Goal: Answer question/provide support: Share knowledge or assist other users

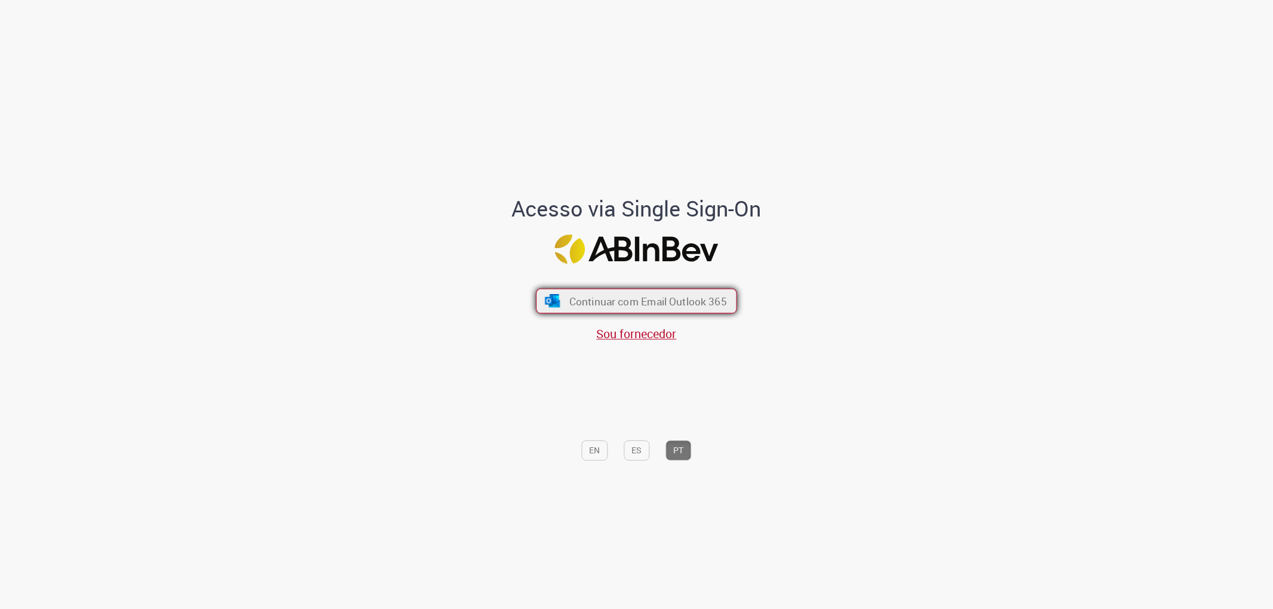
click at [651, 308] on button "Continuar com Email Outlook 365" at bounding box center [636, 300] width 201 height 25
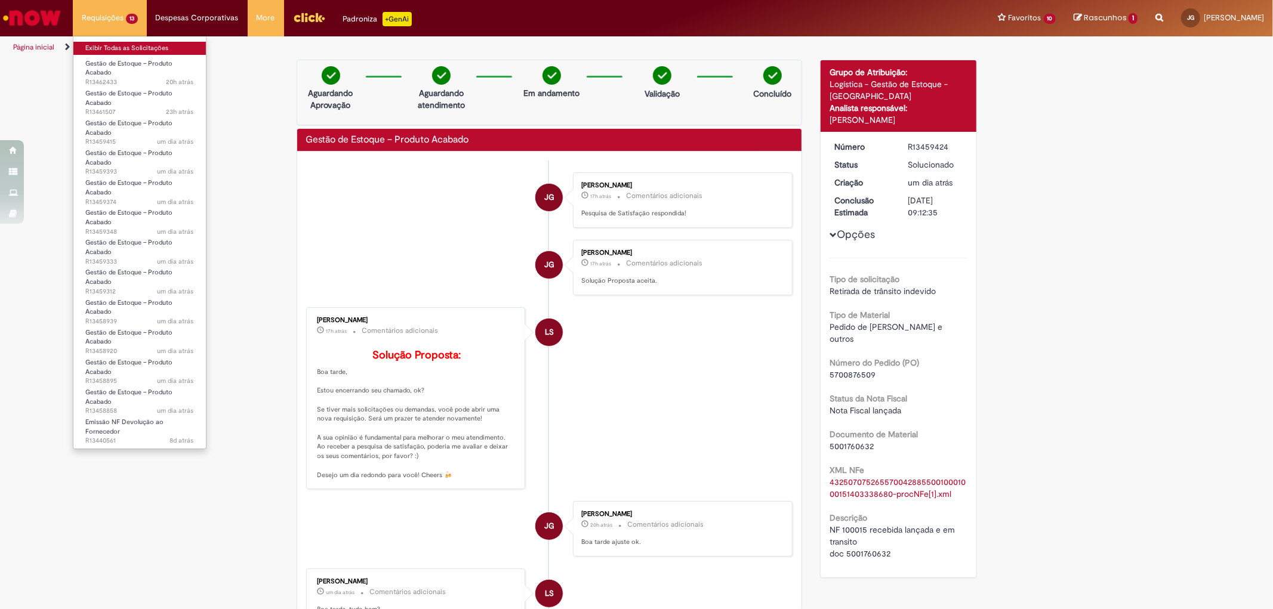
click at [124, 45] on link "Exibir Todas as Solicitações" at bounding box center [139, 48] width 132 height 13
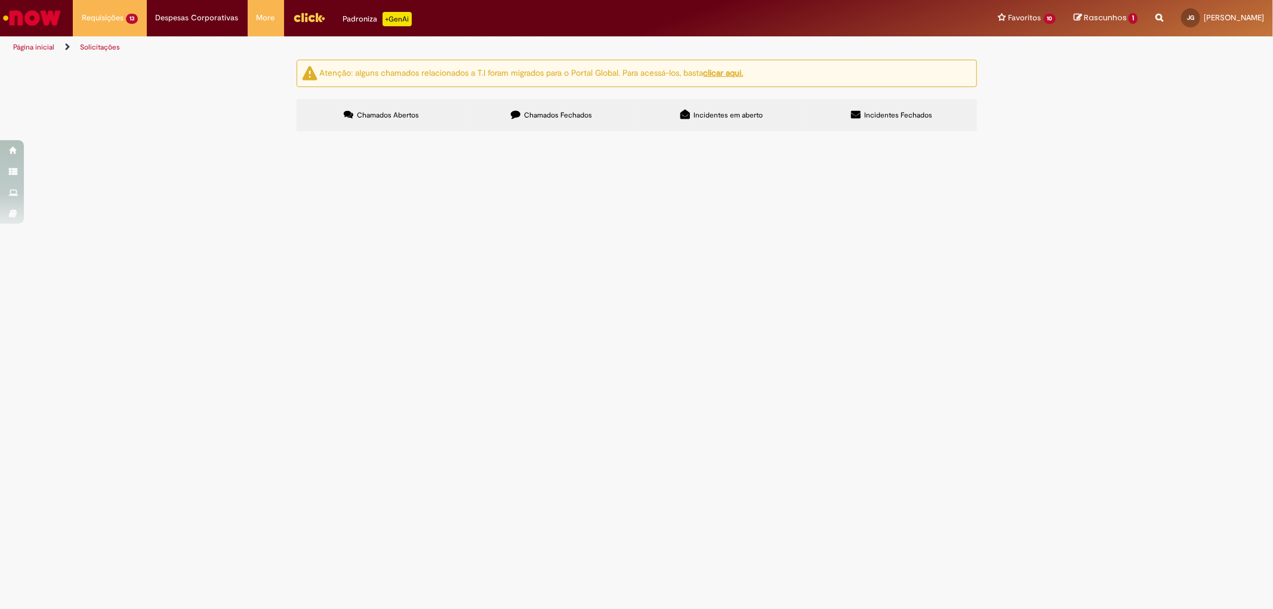
scroll to position [48, 0]
click at [0, 0] on span "NF recusada no transito. Chamado cancelamento: R13254344 DOC Entrada: 4935235506" at bounding box center [0, 0] width 0 height 0
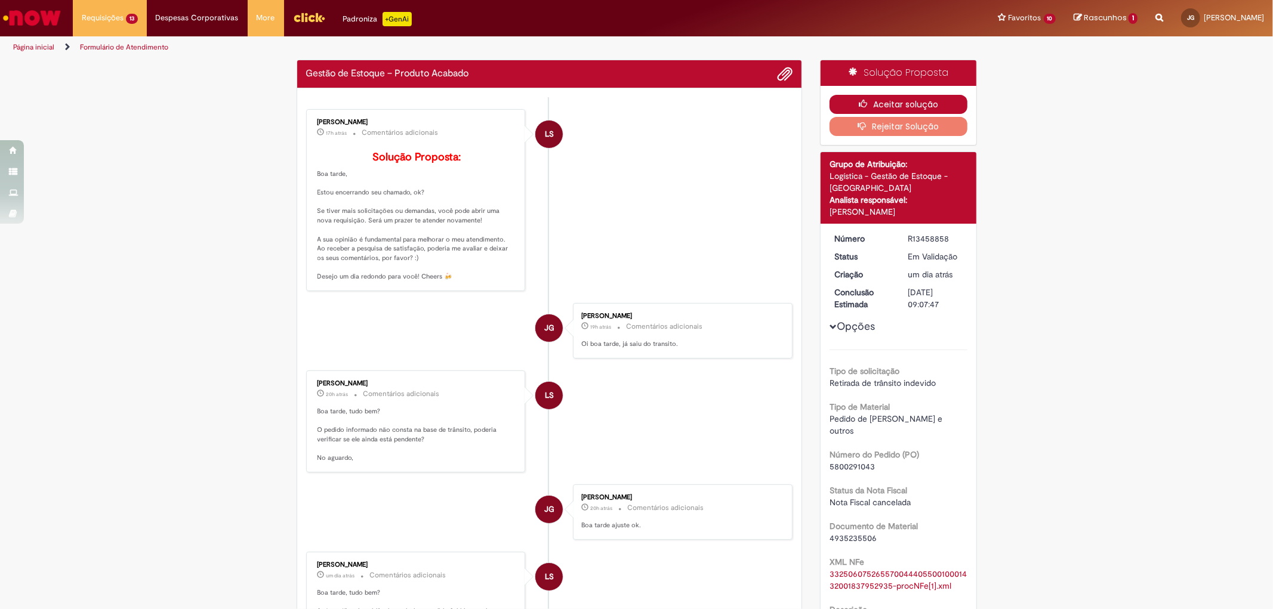
click at [904, 104] on button "Aceitar solução" at bounding box center [899, 104] width 138 height 19
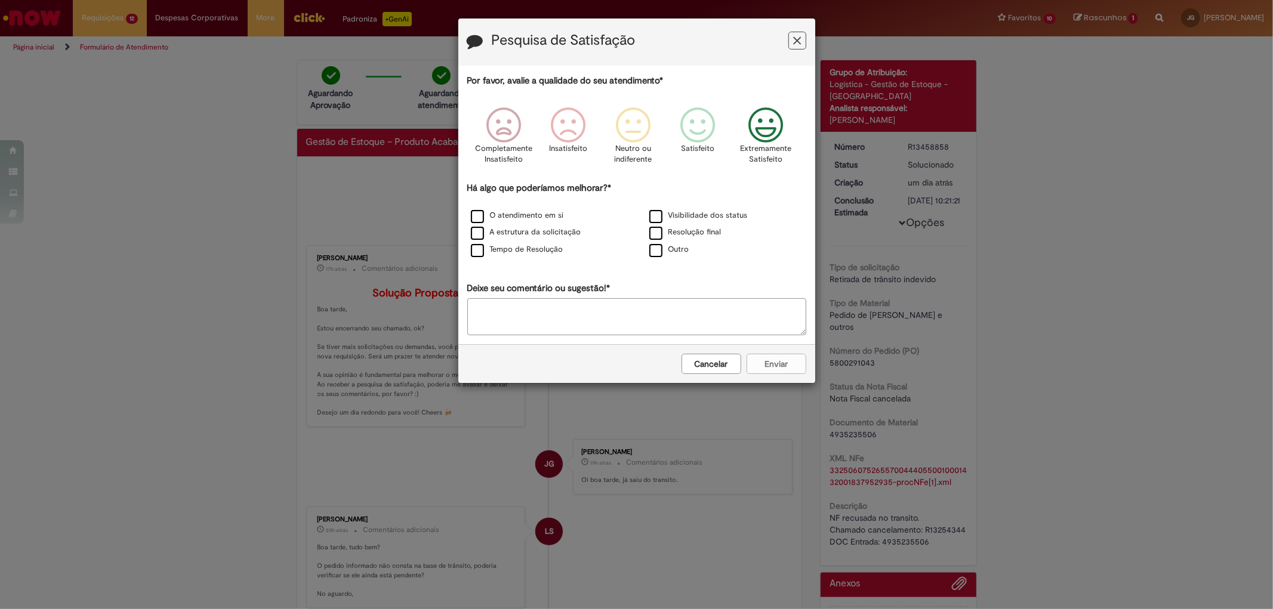
drag, startPoint x: 778, startPoint y: 130, endPoint x: 732, endPoint y: 168, distance: 60.1
click at [778, 130] on icon "Feedback" at bounding box center [765, 125] width 45 height 36
click at [771, 115] on icon "Feedback" at bounding box center [765, 125] width 45 height 36
click at [693, 241] on div "Resolução final" at bounding box center [726, 233] width 176 height 15
click at [531, 254] on label "Tempo de Resolução" at bounding box center [517, 249] width 93 height 11
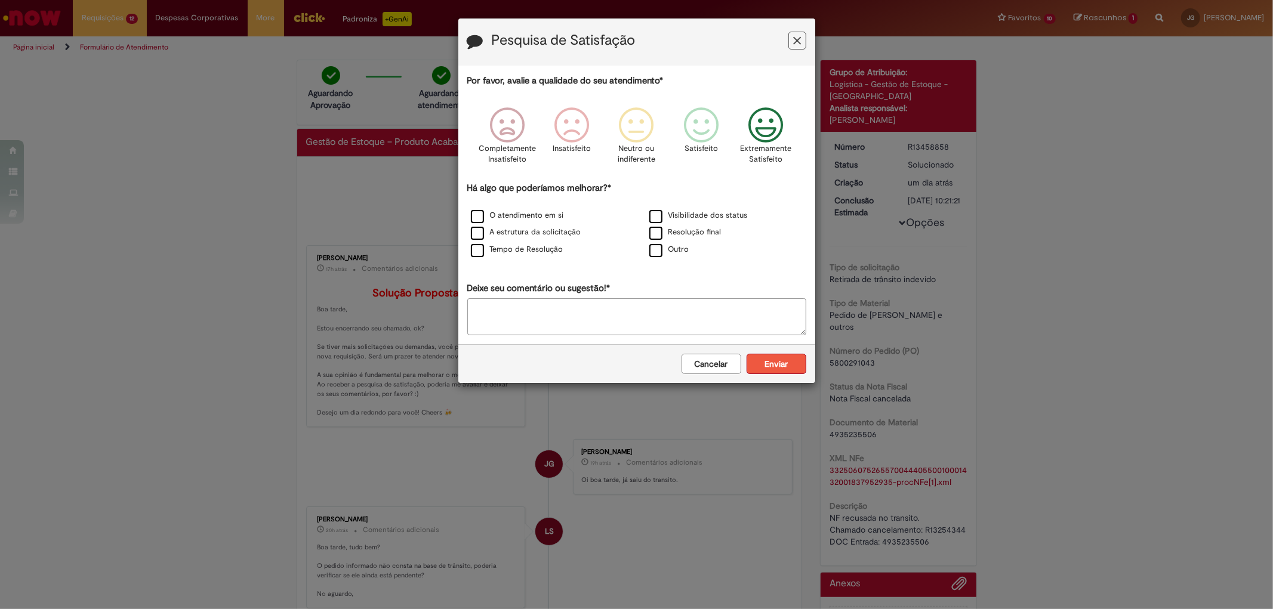
click at [765, 360] on button "Enviar" at bounding box center [777, 364] width 60 height 20
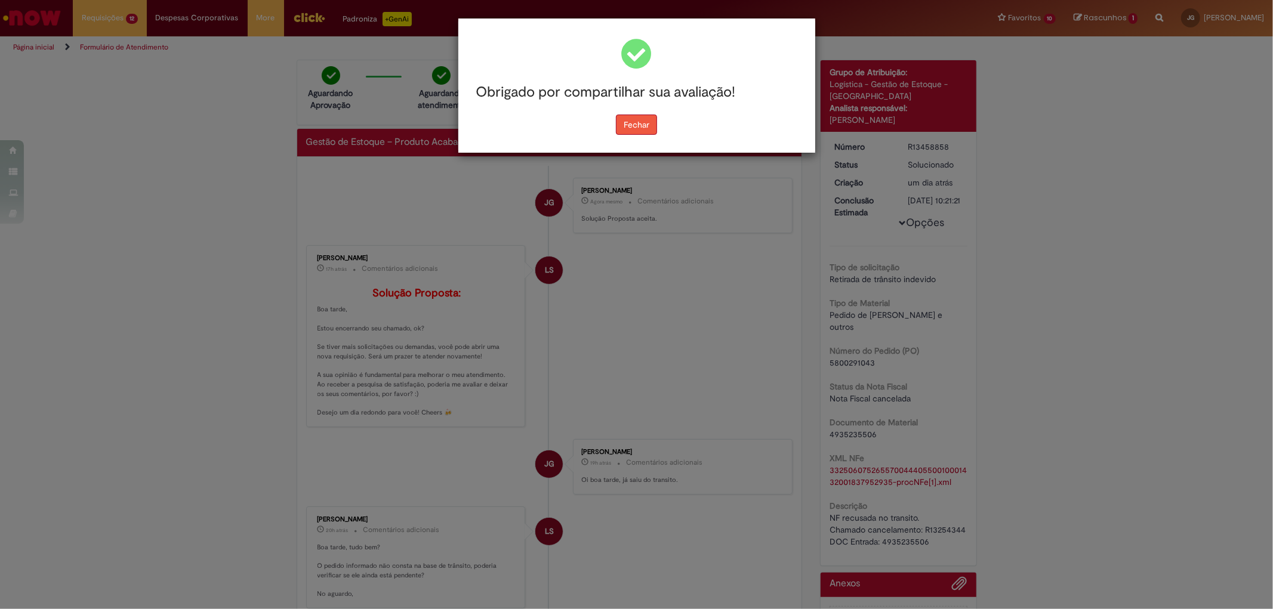
click at [653, 128] on button "Fechar" at bounding box center [636, 125] width 41 height 20
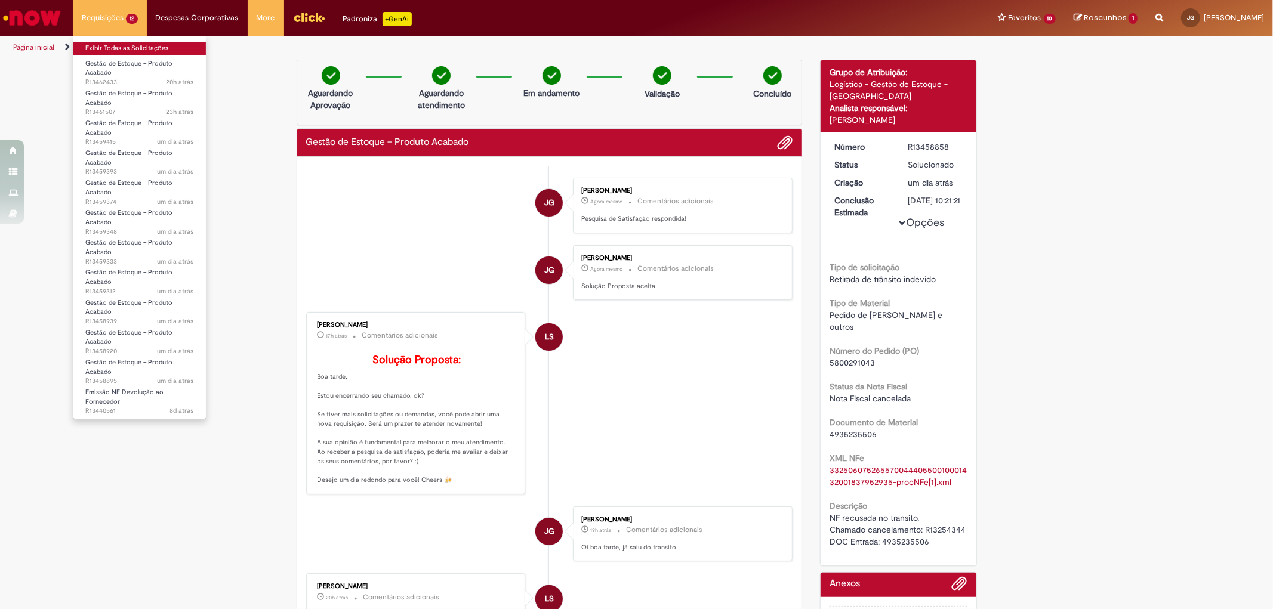
click at [150, 54] on link "Exibir Todas as Solicitações" at bounding box center [139, 48] width 132 height 13
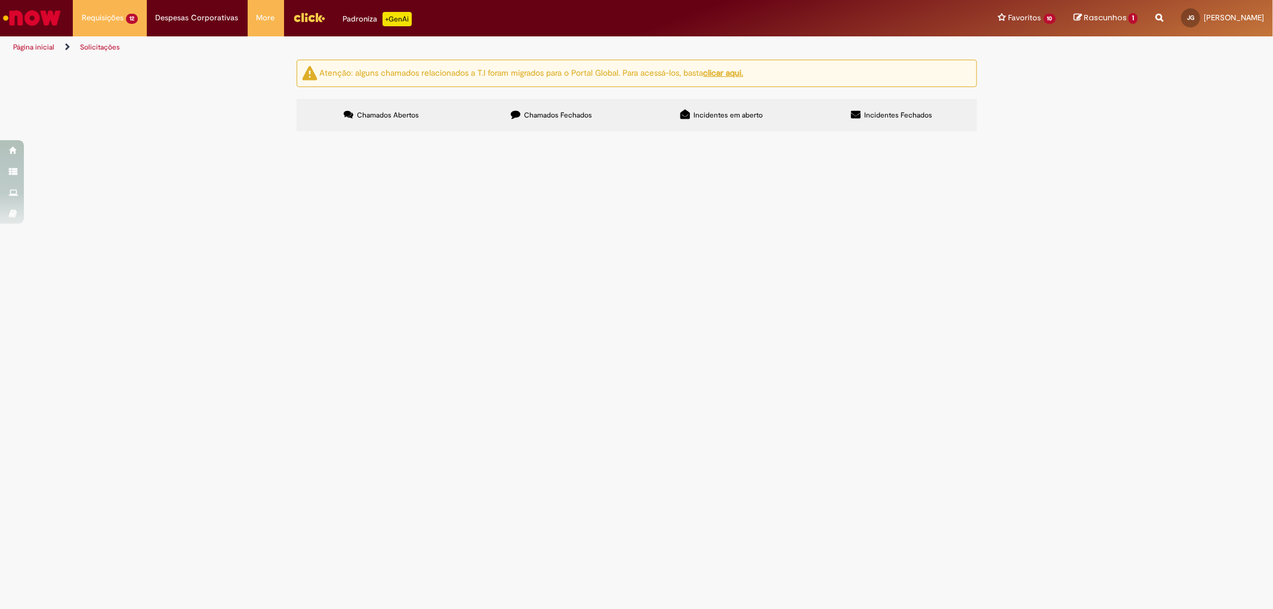
click at [0, 0] on span "NF 143221 recusada e já cancelada em transito. Chamado cancelamento: R13254501 …" at bounding box center [0, 0] width 0 height 0
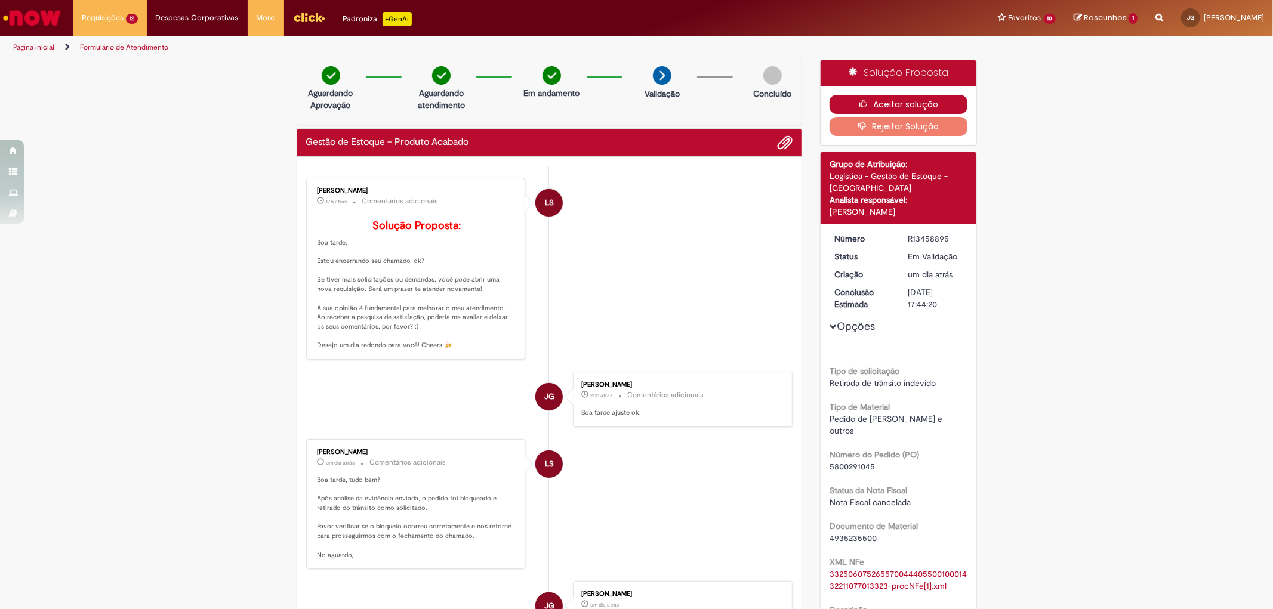
click at [905, 97] on button "Aceitar solução" at bounding box center [899, 104] width 138 height 19
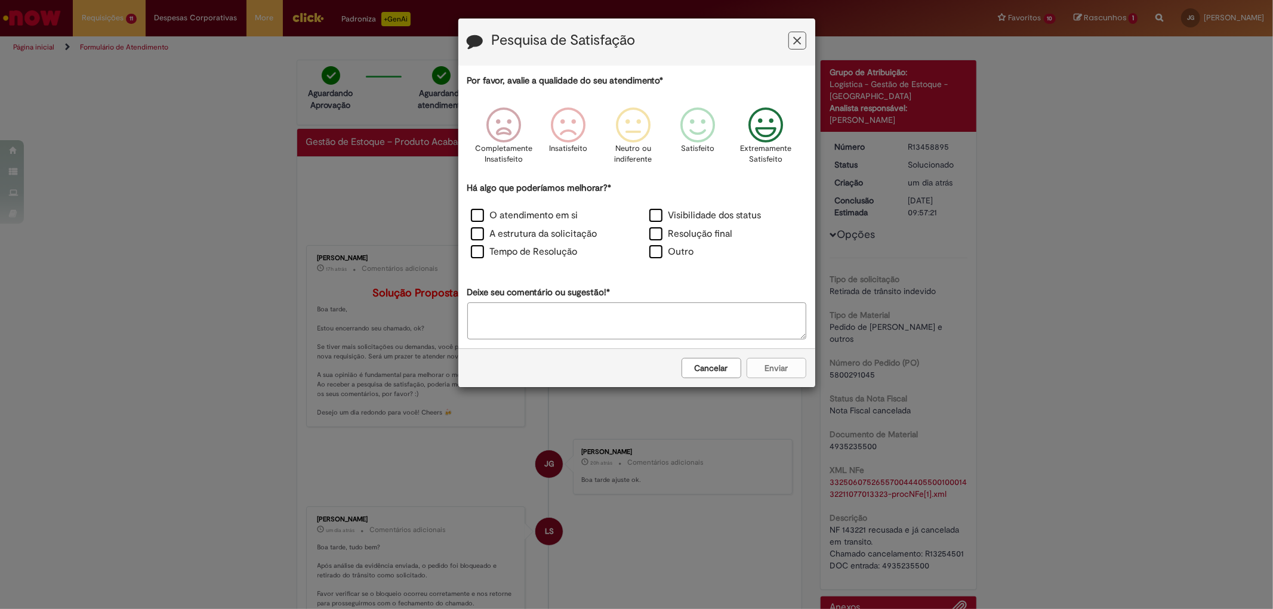
click at [764, 128] on icon "Feedback" at bounding box center [765, 125] width 45 height 36
click at [557, 253] on label "Tempo de Resolução" at bounding box center [524, 252] width 107 height 14
click at [684, 230] on label "Resolução final" at bounding box center [691, 234] width 84 height 14
click at [782, 370] on button "Enviar" at bounding box center [777, 368] width 60 height 20
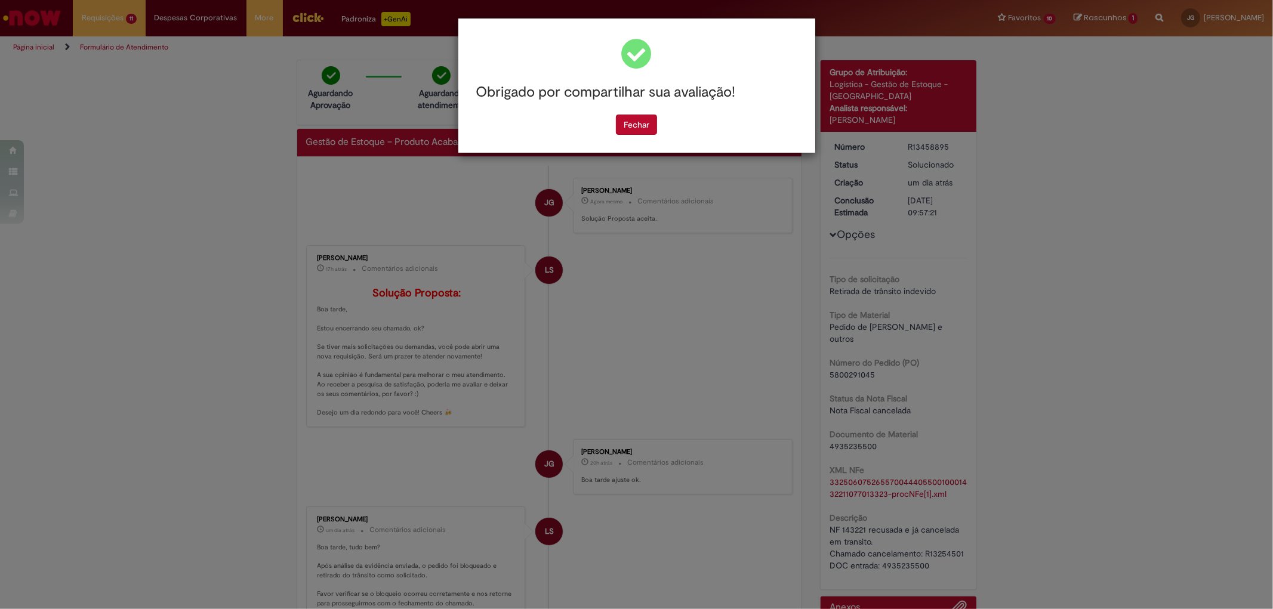
drag, startPoint x: 629, startPoint y: 97, endPoint x: 633, endPoint y: 103, distance: 7.5
click at [630, 97] on h3 "Obrigado por compartilhar sua avaliação!" at bounding box center [636, 93] width 321 height 16
click at [640, 125] on button "Fechar" at bounding box center [636, 125] width 41 height 20
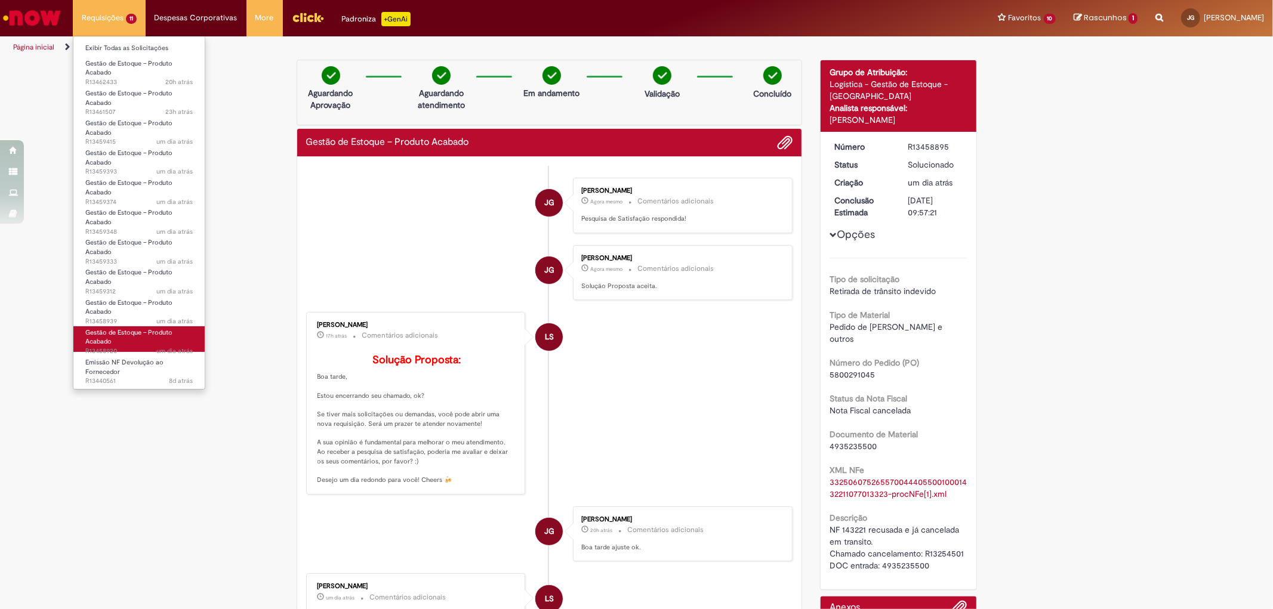
click at [162, 331] on span "Gestão de Estoque – Produto Acabado" at bounding box center [128, 337] width 87 height 19
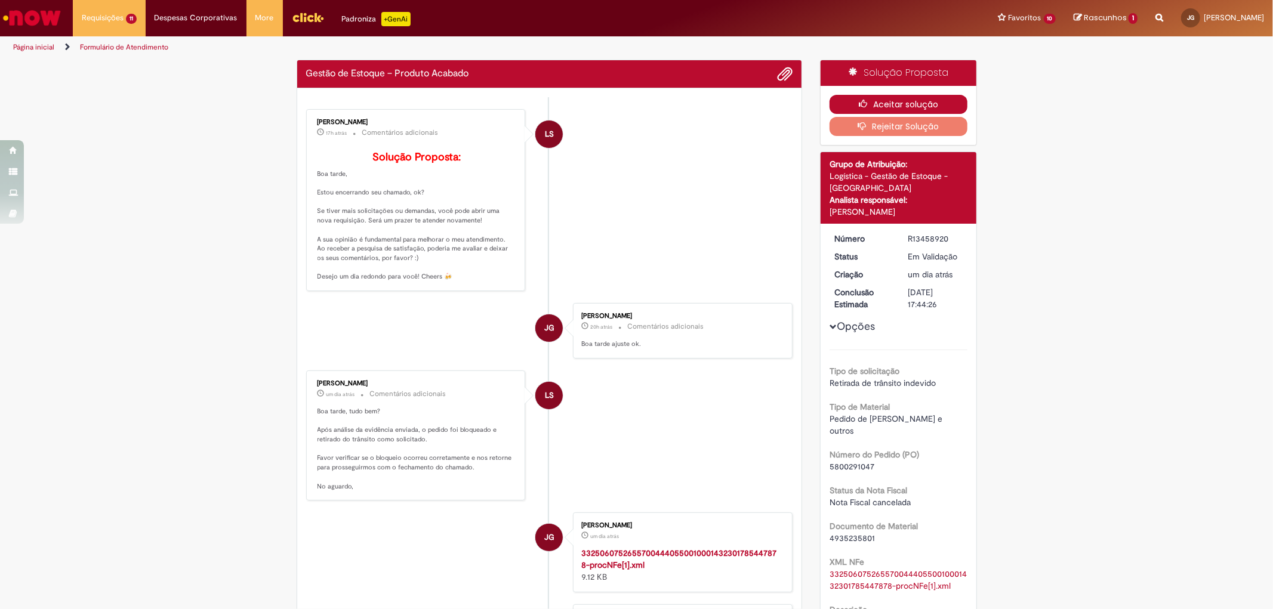
click at [930, 97] on button "Aceitar solução" at bounding box center [899, 104] width 138 height 19
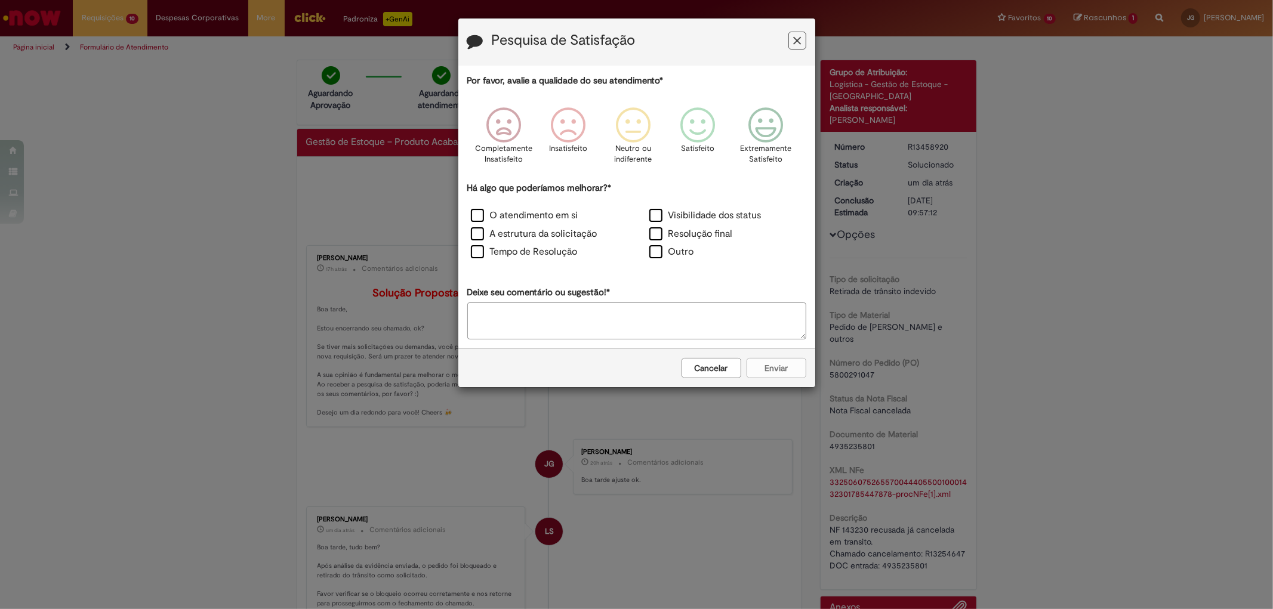
click at [776, 125] on icon "Feedback" at bounding box center [765, 125] width 45 height 36
click at [508, 234] on label "A estrutura da solicitação" at bounding box center [534, 234] width 127 height 14
drag, startPoint x: 539, startPoint y: 217, endPoint x: 540, endPoint y: 230, distance: 13.8
click at [540, 217] on label "O atendimento em si" at bounding box center [524, 216] width 107 height 14
click at [563, 249] on label "Tempo de Resolução" at bounding box center [524, 252] width 107 height 14
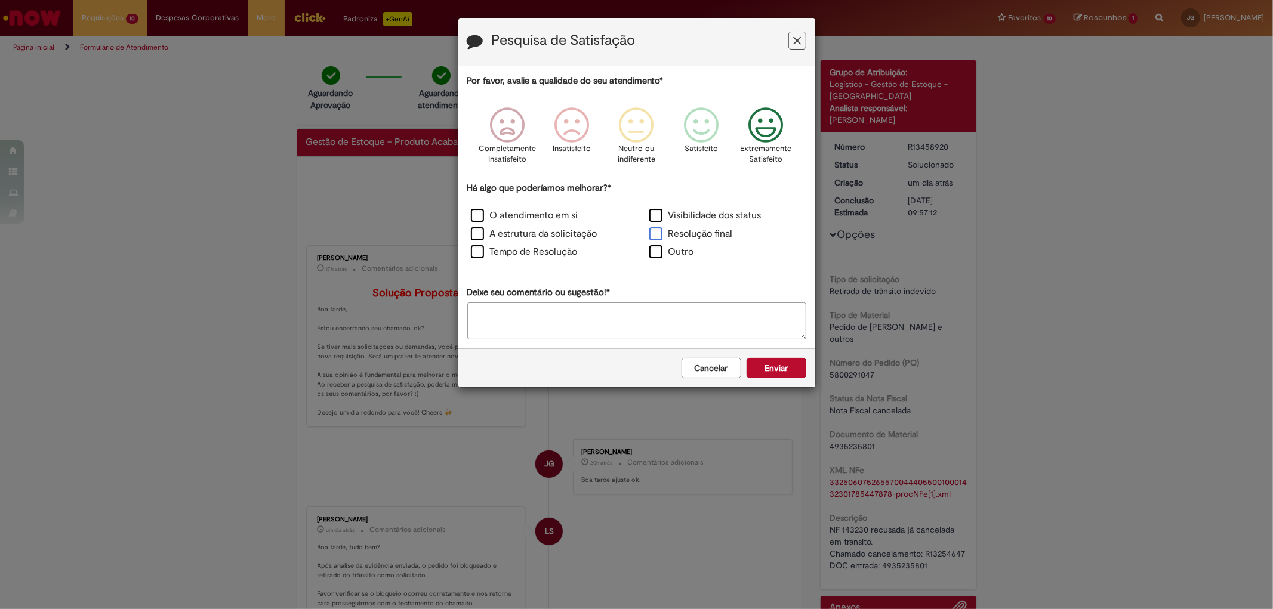
click at [682, 234] on label "Resolução final" at bounding box center [691, 234] width 84 height 14
click at [786, 368] on button "Enviar" at bounding box center [777, 368] width 60 height 20
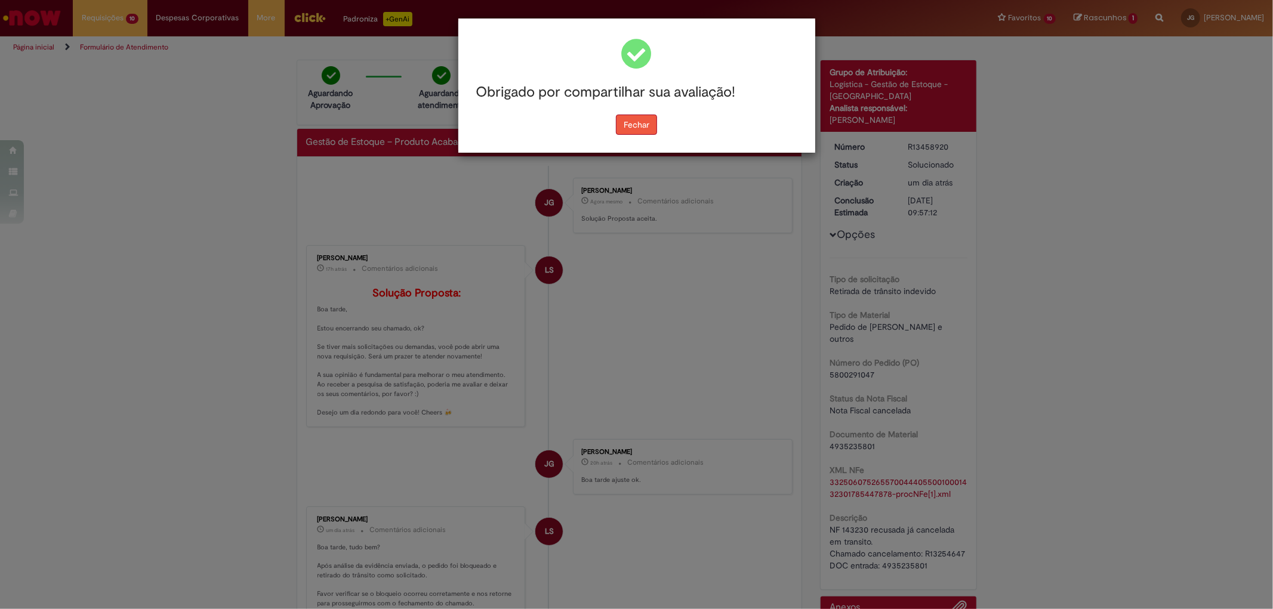
click at [637, 129] on button "Fechar" at bounding box center [636, 125] width 41 height 20
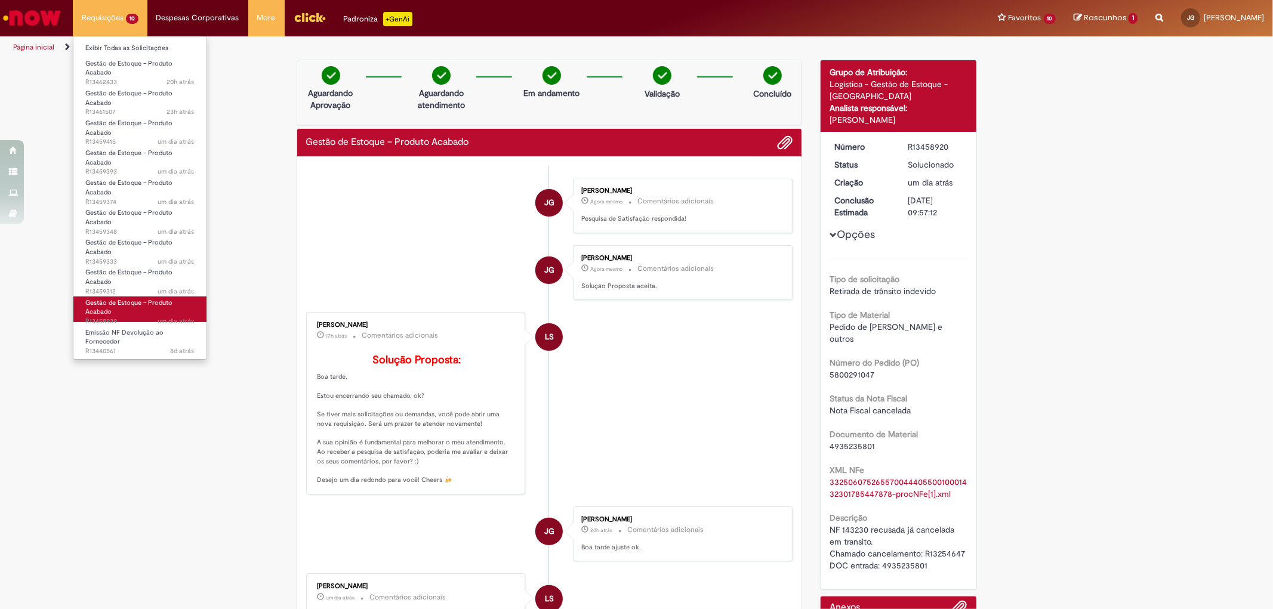
drag, startPoint x: 147, startPoint y: 312, endPoint x: 127, endPoint y: 307, distance: 21.4
click at [127, 307] on link "Gestão de Estoque – Produto Acabado um dia atrás um dia atrás R13458939" at bounding box center [139, 310] width 133 height 26
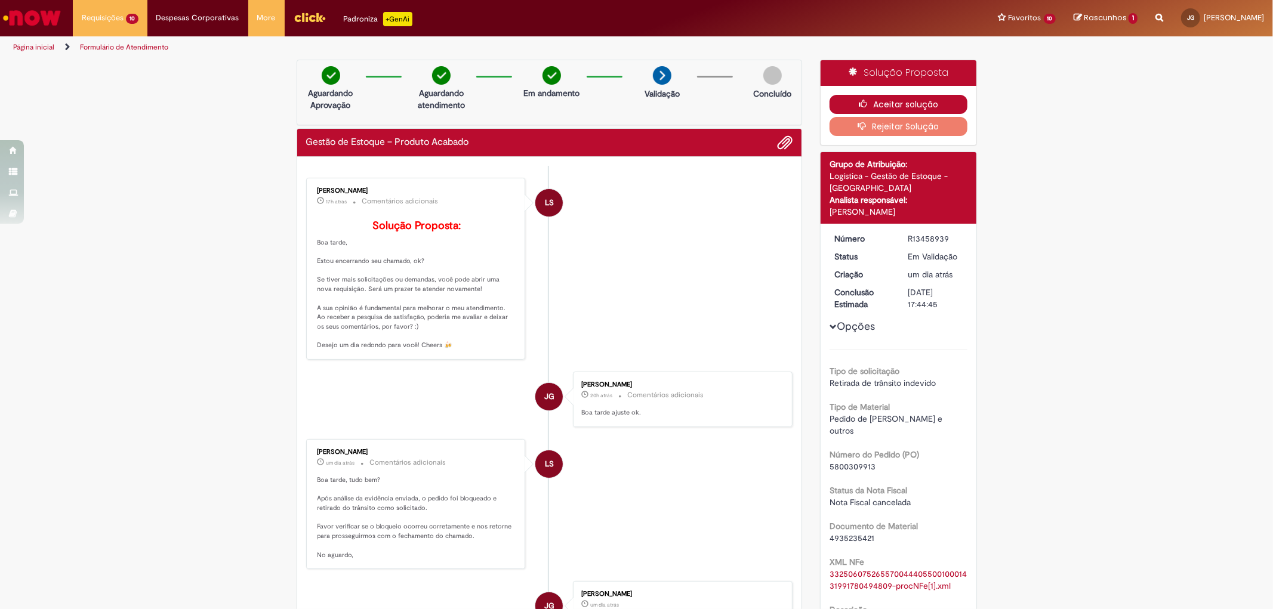
click at [933, 100] on button "Aceitar solução" at bounding box center [899, 104] width 138 height 19
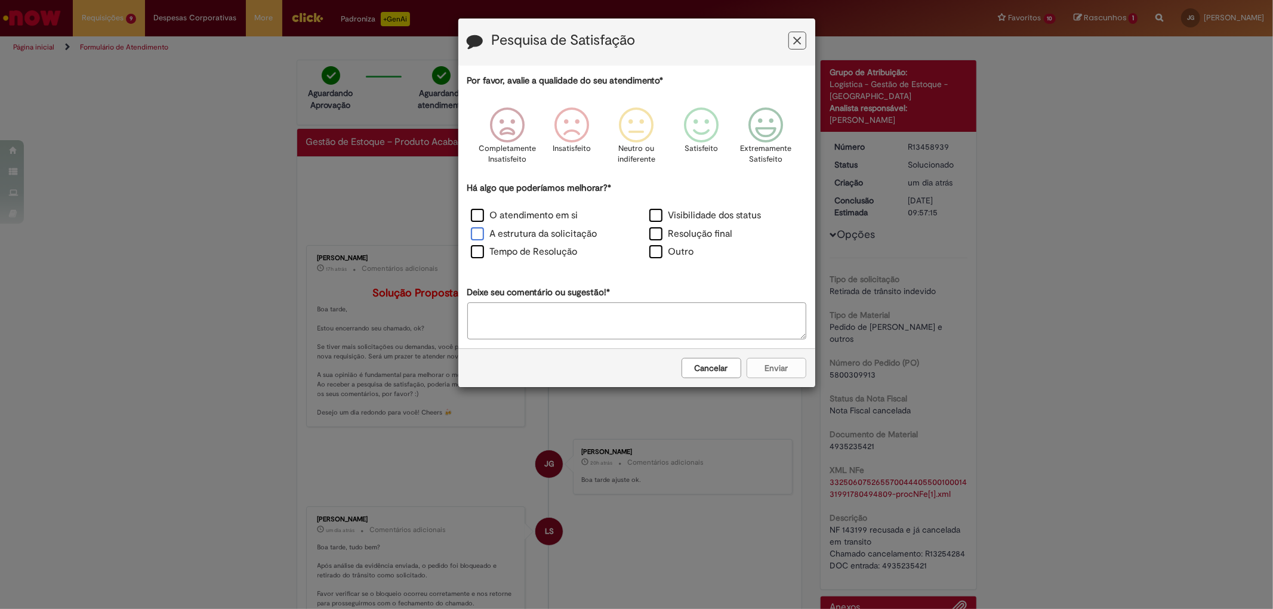
click at [575, 233] on label "A estrutura da solicitação" at bounding box center [534, 234] width 127 height 14
click at [563, 248] on label "Tempo de Resolução" at bounding box center [524, 252] width 107 height 14
click at [551, 214] on label "O atendimento em si" at bounding box center [524, 216] width 107 height 14
click at [704, 236] on label "Resolução final" at bounding box center [691, 234] width 84 height 14
click at [765, 127] on icon "Feedback" at bounding box center [765, 125] width 45 height 36
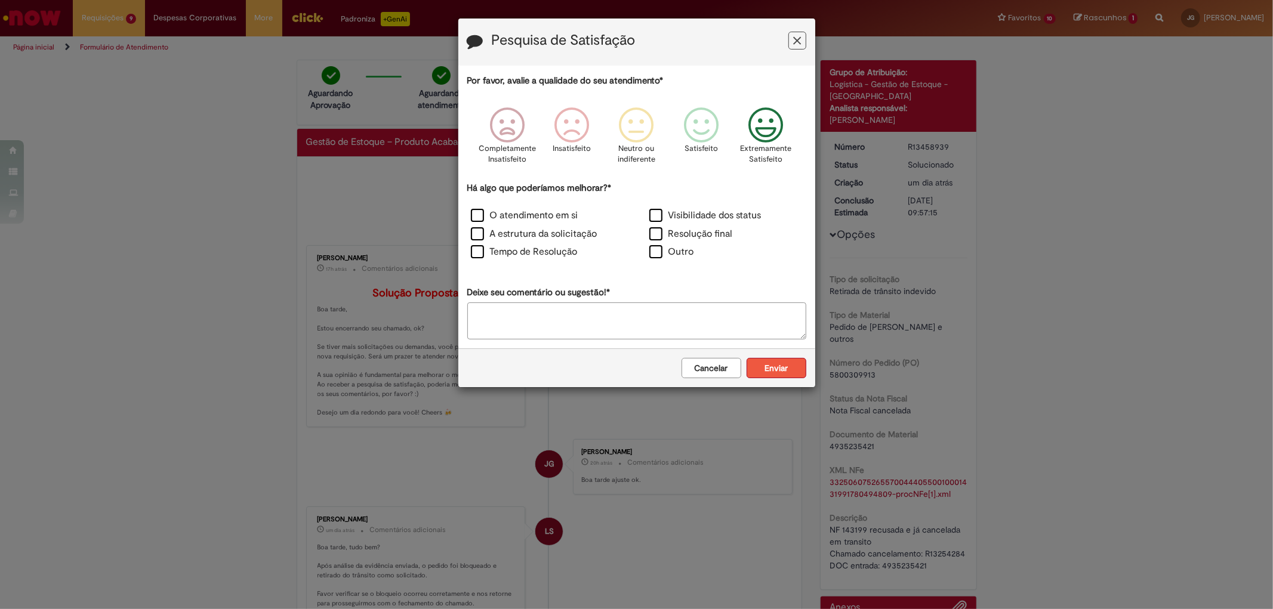
click at [776, 368] on button "Enviar" at bounding box center [777, 368] width 60 height 20
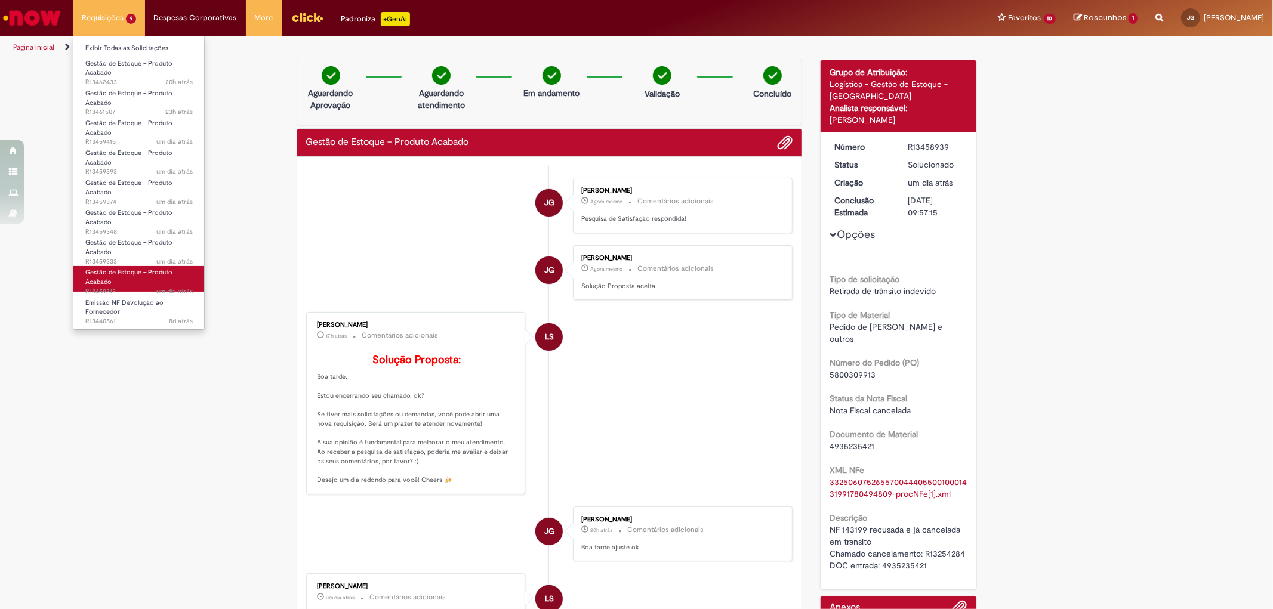
click at [146, 285] on link "Gestão de Estoque – Produto Acabado um dia atrás um dia atrás R13459312" at bounding box center [138, 279] width 131 height 26
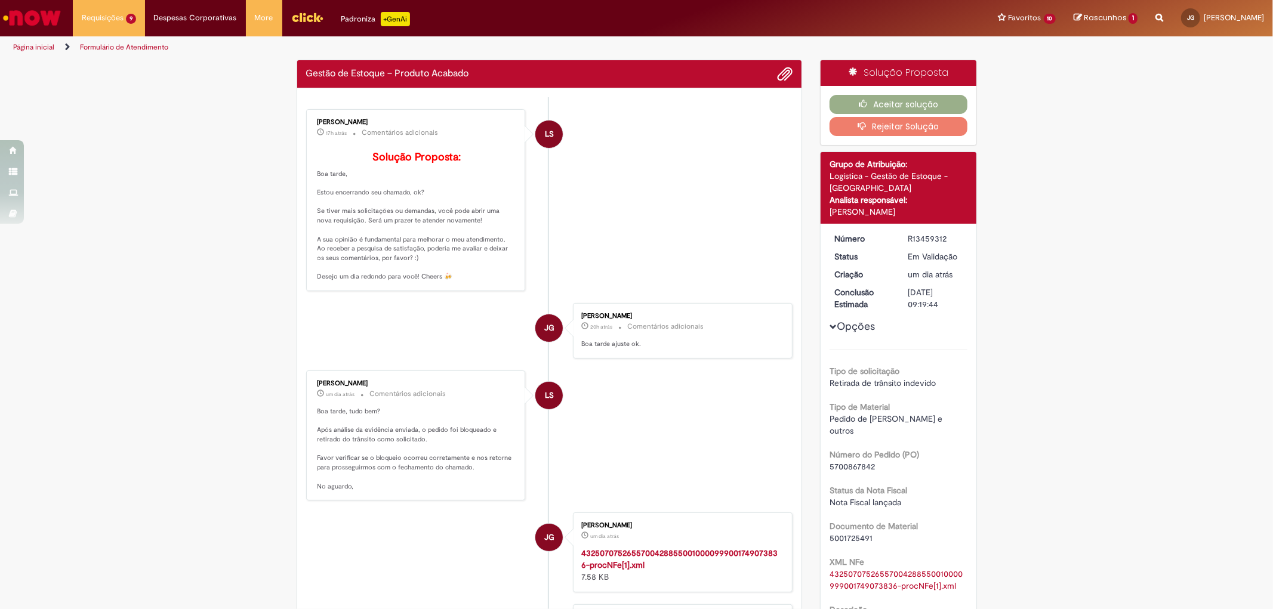
click at [877, 91] on div "Aceitar solução Rejeitar Solução" at bounding box center [899, 115] width 156 height 59
click at [876, 96] on button "Aceitar solução" at bounding box center [899, 104] width 138 height 19
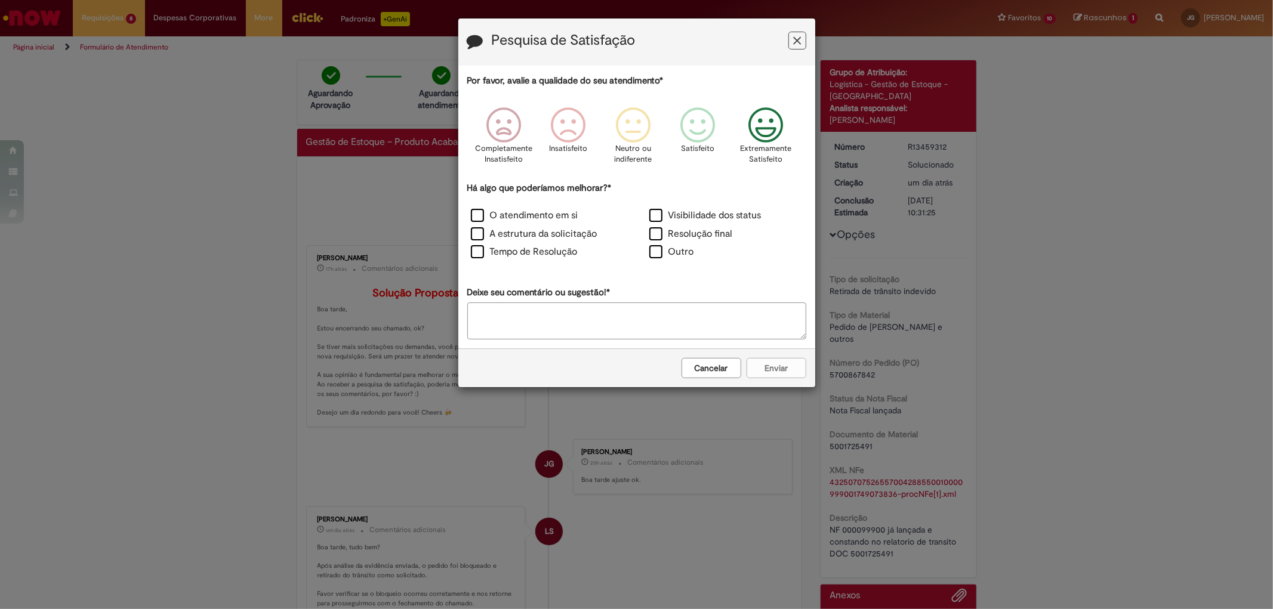
click at [772, 152] on p "Extremamente Satisfeito" at bounding box center [765, 154] width 51 height 22
click at [767, 132] on icon "Feedback" at bounding box center [765, 125] width 45 height 36
click at [478, 253] on label "Tempo de Resolução" at bounding box center [524, 252] width 107 height 14
click at [480, 218] on label "O atendimento em si" at bounding box center [524, 216] width 107 height 14
click at [683, 226] on div "Resolução final" at bounding box center [726, 235] width 178 height 19
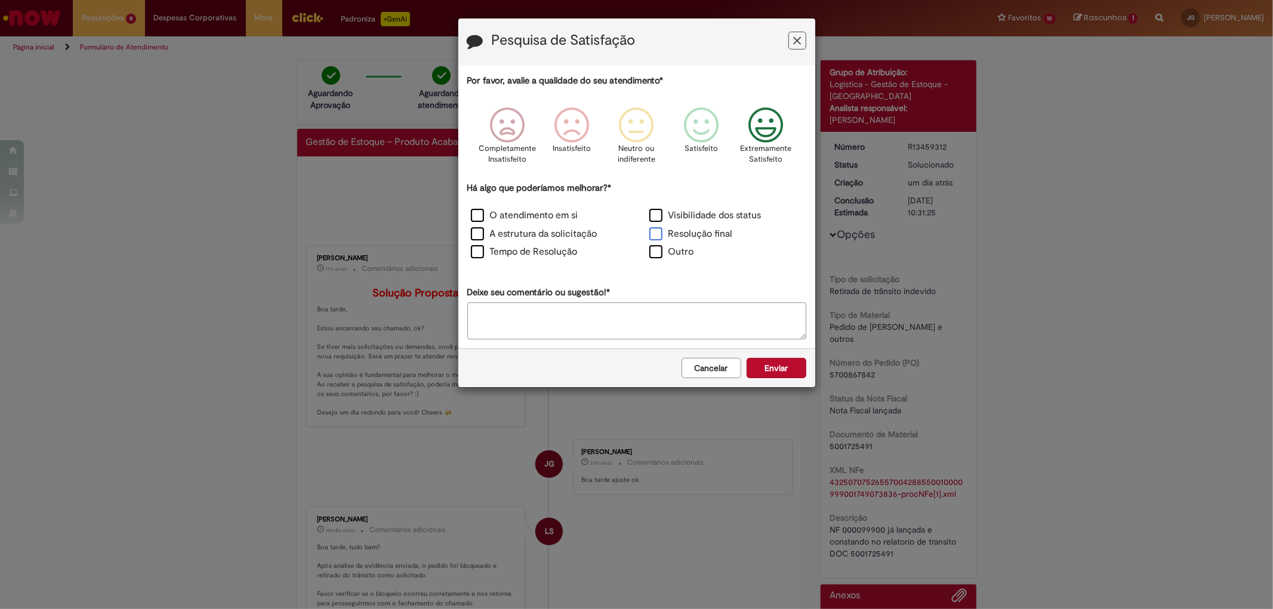
click at [688, 233] on label "Resolução final" at bounding box center [691, 234] width 84 height 14
click at [787, 373] on button "Enviar" at bounding box center [777, 368] width 60 height 20
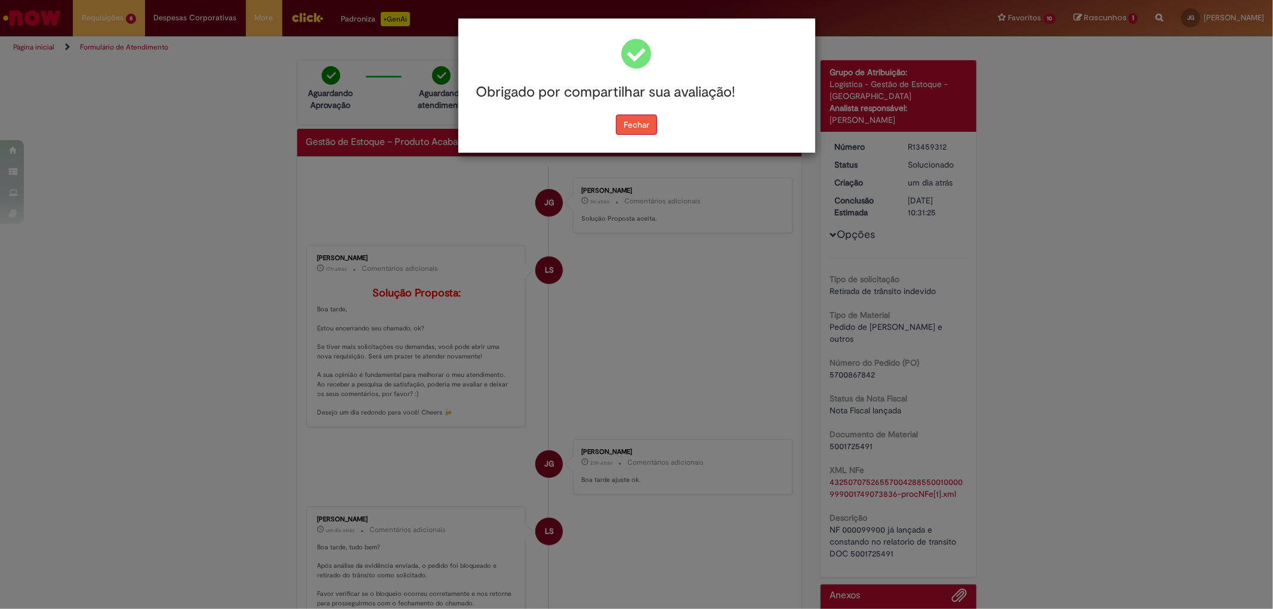
click at [647, 133] on button "Fechar" at bounding box center [636, 125] width 41 height 20
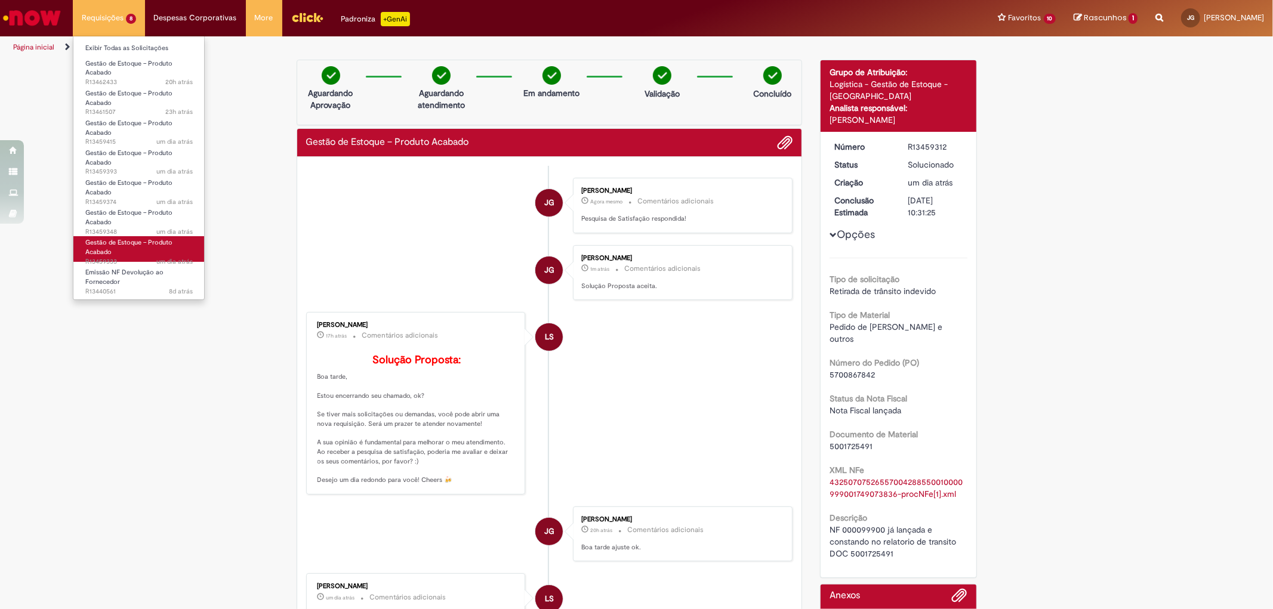
click at [130, 249] on link "Gestão de Estoque – Produto Acabado um dia atrás um dia atrás R13459333" at bounding box center [138, 249] width 131 height 26
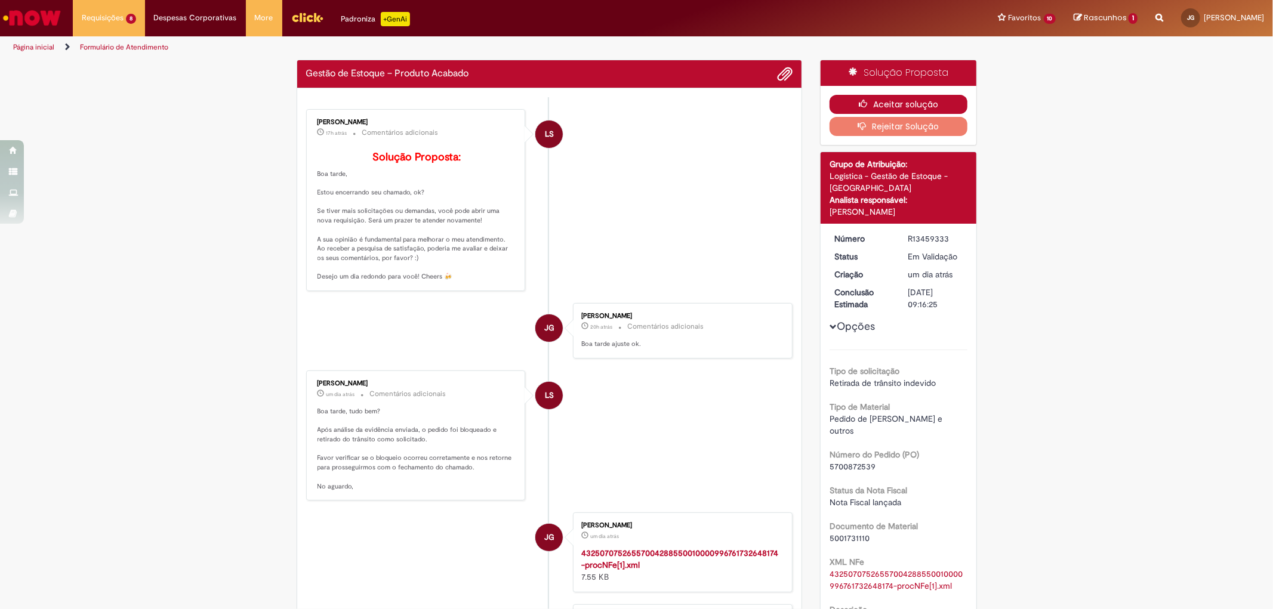
click at [937, 100] on button "Aceitar solução" at bounding box center [899, 104] width 138 height 19
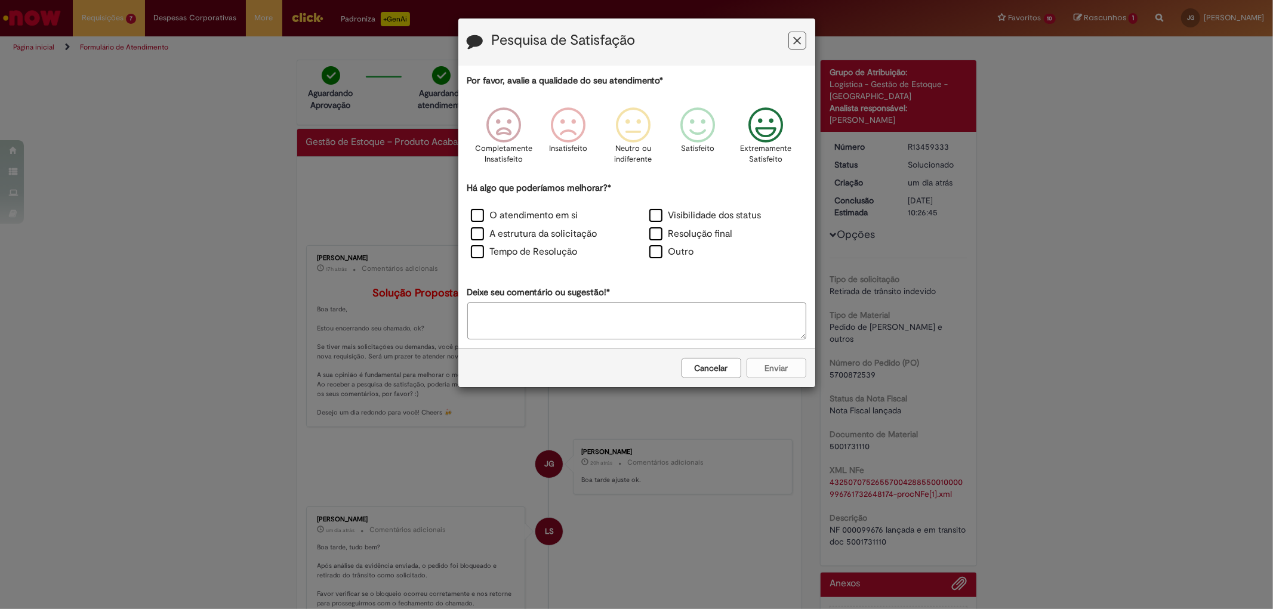
click at [785, 143] on icon "Feedback" at bounding box center [765, 125] width 45 height 36
click at [541, 217] on label "O atendimento em si" at bounding box center [524, 216] width 107 height 14
click at [697, 235] on label "Resolução final" at bounding box center [691, 234] width 84 height 14
click at [537, 251] on label "Tempo de Resolução" at bounding box center [524, 252] width 107 height 14
click at [784, 371] on button "Enviar" at bounding box center [777, 368] width 60 height 20
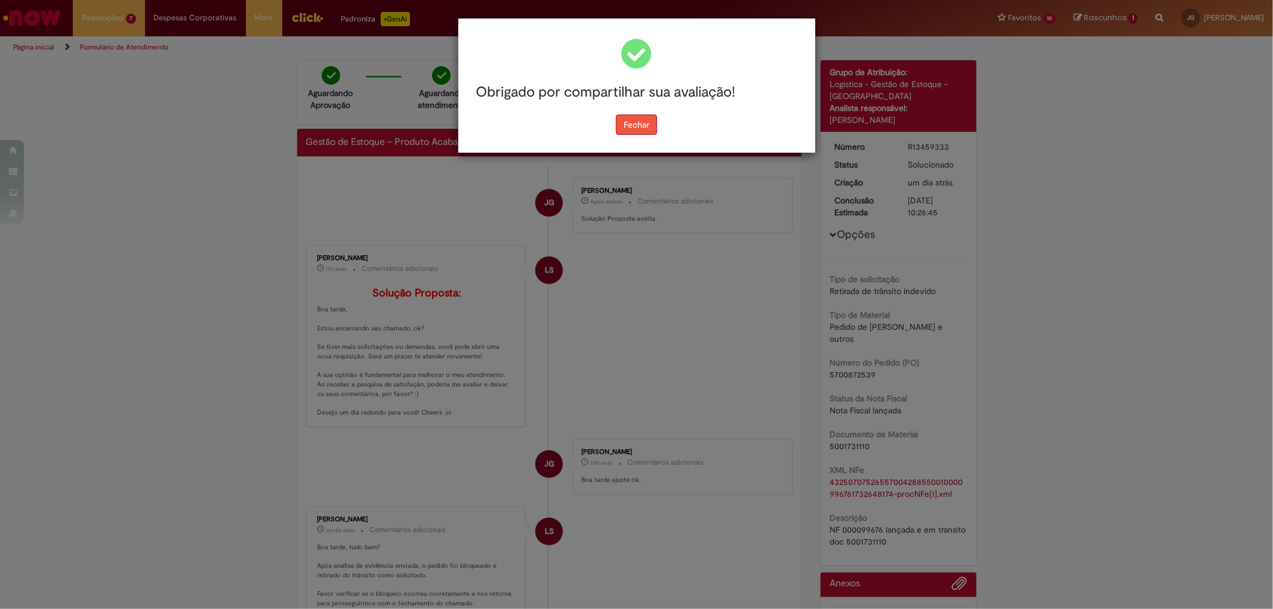
click at [649, 121] on button "Fechar" at bounding box center [636, 125] width 41 height 20
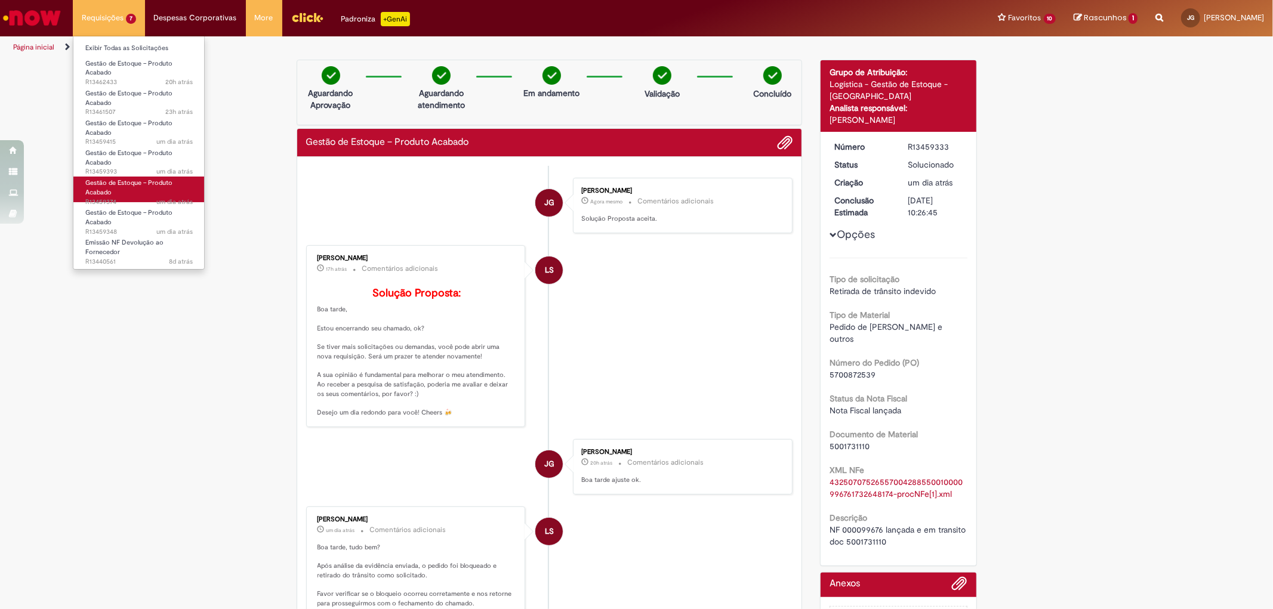
click at [140, 182] on span "Gestão de Estoque – Produto Acabado" at bounding box center [128, 187] width 87 height 19
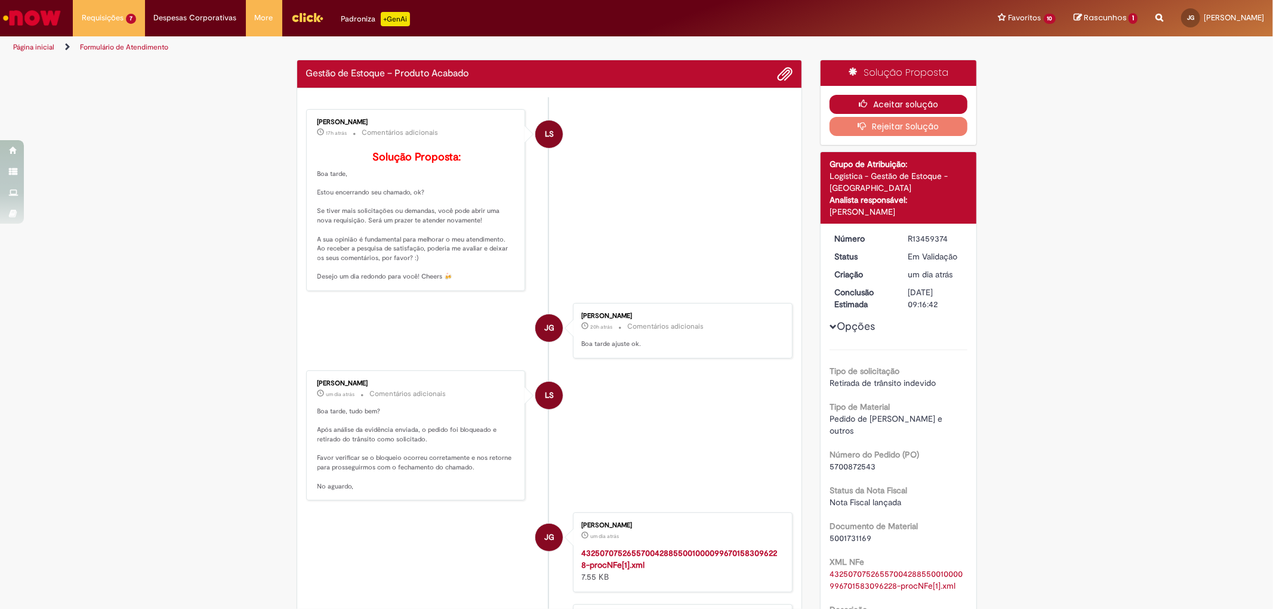
click at [939, 95] on button "Aceitar solução" at bounding box center [899, 104] width 138 height 19
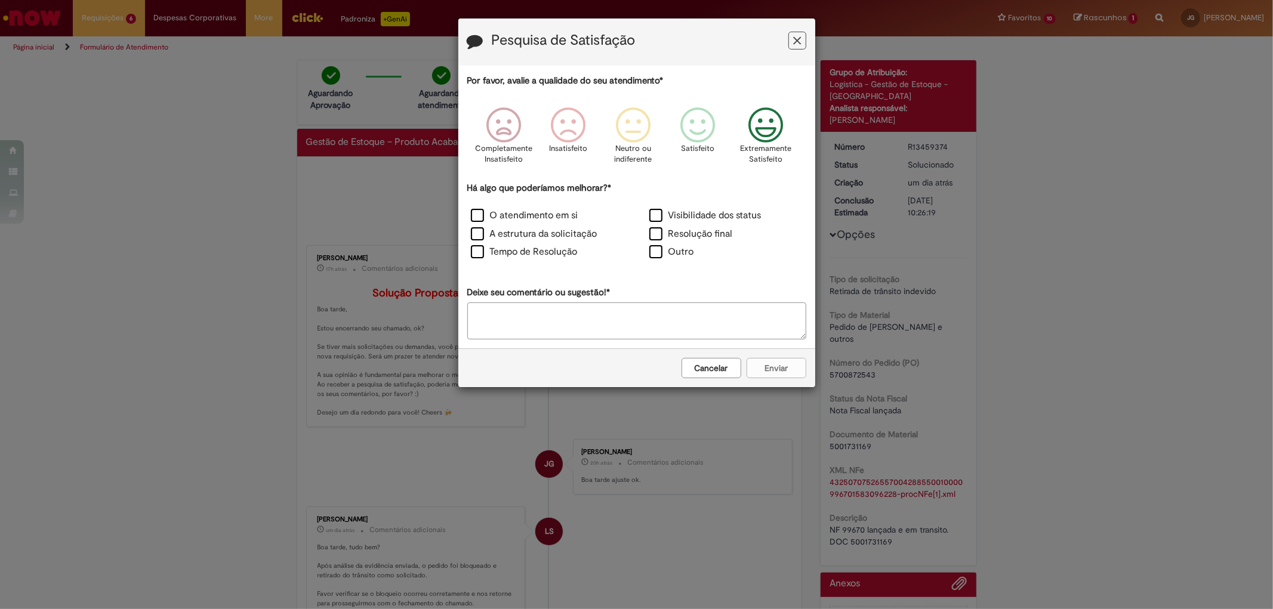
click at [763, 139] on icon "Feedback" at bounding box center [765, 125] width 45 height 36
click at [694, 232] on label "Resolução final" at bounding box center [691, 234] width 84 height 14
click at [504, 218] on label "O atendimento em si" at bounding box center [524, 216] width 107 height 14
click at [557, 255] on label "Tempo de Resolução" at bounding box center [524, 252] width 107 height 14
click at [796, 369] on button "Enviar" at bounding box center [777, 368] width 60 height 20
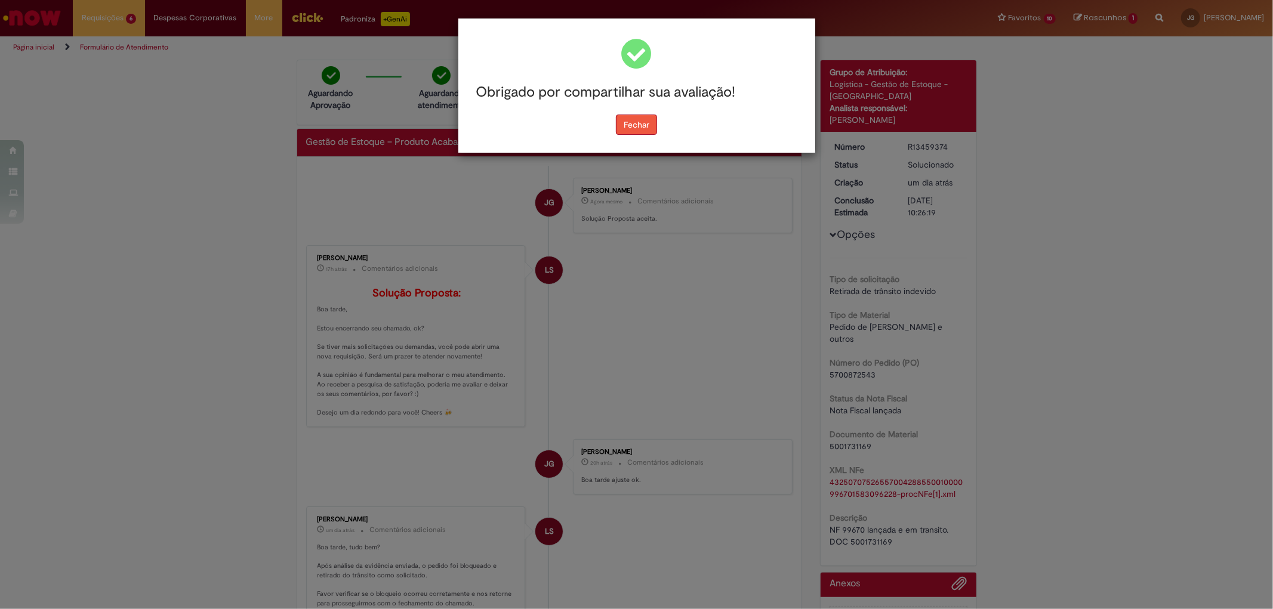
click at [646, 130] on button "Fechar" at bounding box center [636, 125] width 41 height 20
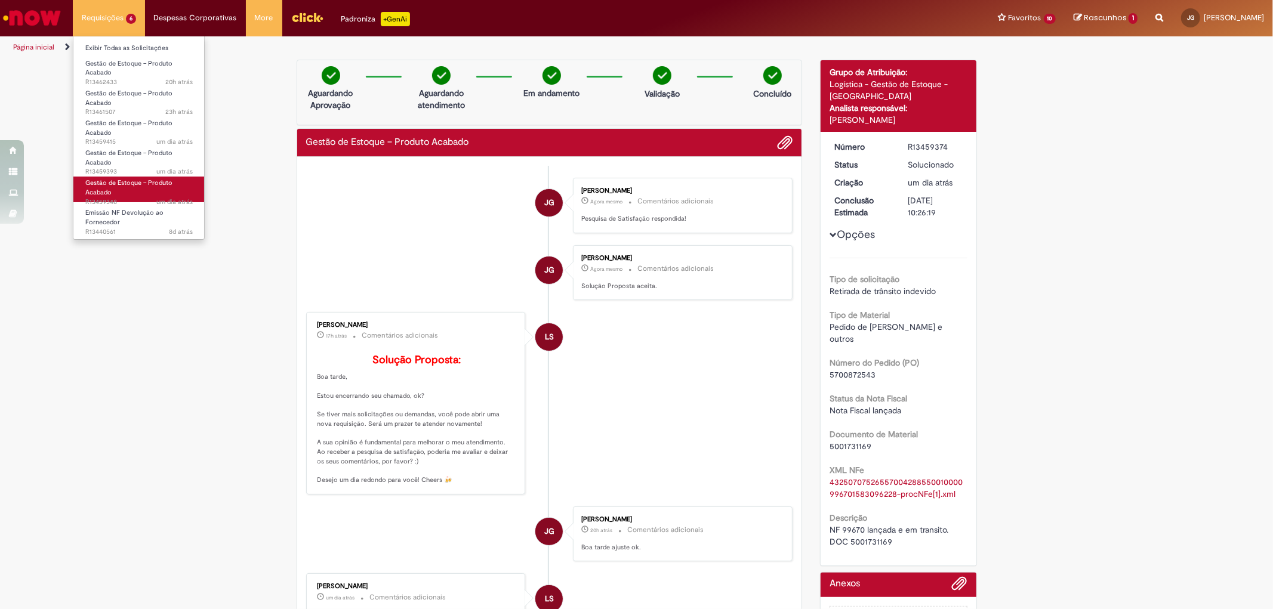
click at [148, 186] on span "Gestão de Estoque – Produto Acabado" at bounding box center [128, 187] width 87 height 19
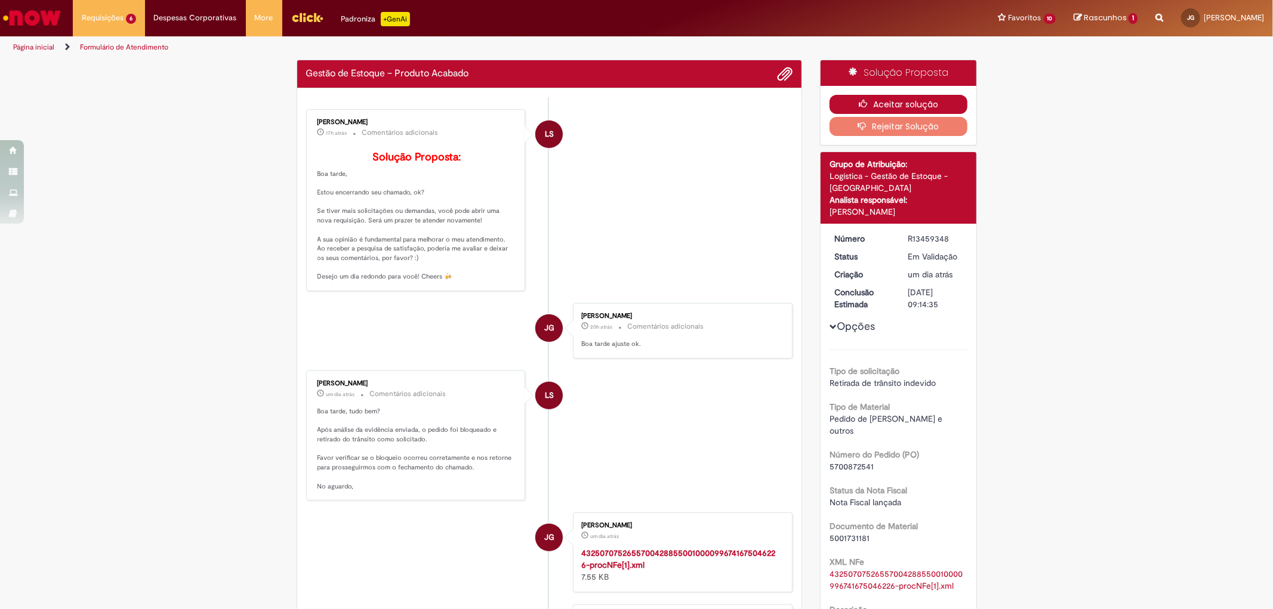
click at [883, 104] on button "Aceitar solução" at bounding box center [899, 104] width 138 height 19
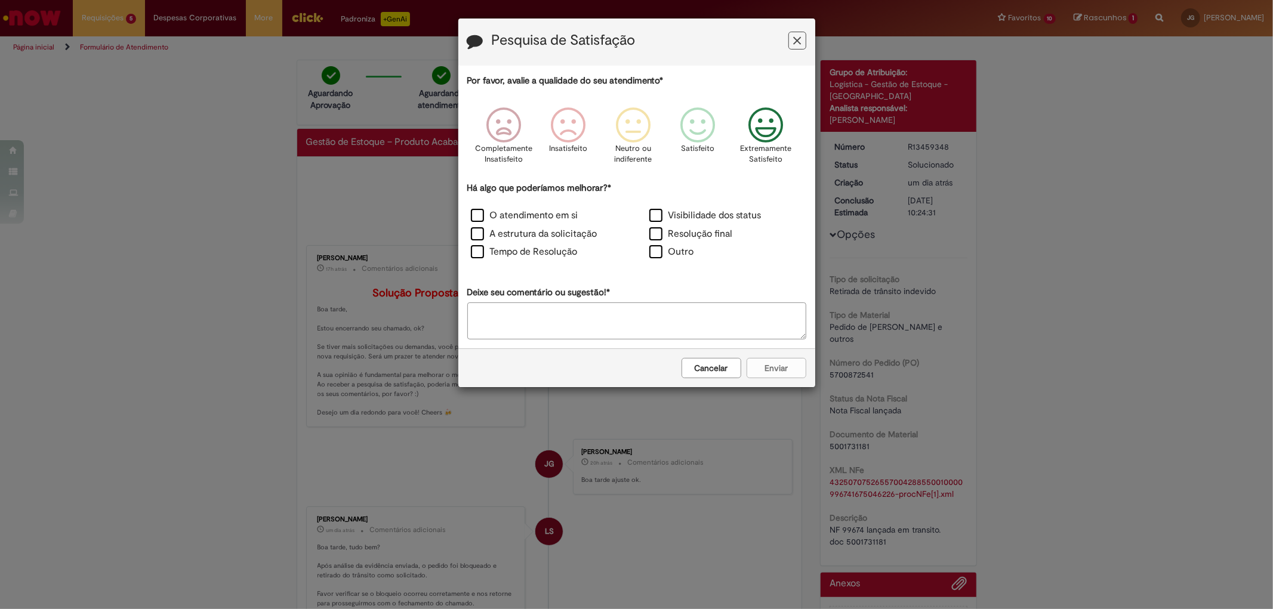
click at [759, 126] on icon "Feedback" at bounding box center [765, 125] width 45 height 36
click at [697, 215] on label "Visibilidade dos status" at bounding box center [705, 216] width 112 height 14
click at [492, 218] on label "O atendimento em si" at bounding box center [524, 216] width 107 height 14
click at [497, 248] on label "Tempo de Resolução" at bounding box center [524, 252] width 107 height 14
click at [710, 206] on div "Há algo que poderíamos melhorar?* O atendimento em si Visibilidade dos status A…" at bounding box center [636, 222] width 339 height 81
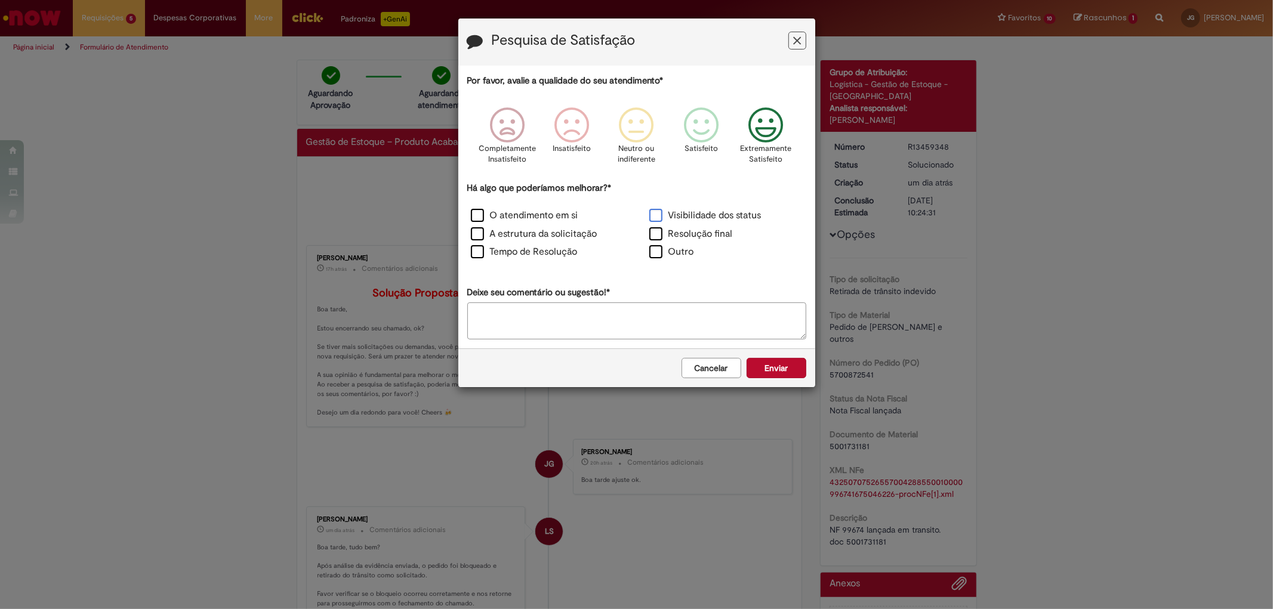
click at [705, 213] on label "Visibilidade dos status" at bounding box center [705, 216] width 112 height 14
click at [699, 227] on label "Resolução final" at bounding box center [691, 234] width 84 height 14
click at [770, 369] on button "Enviar" at bounding box center [777, 368] width 60 height 20
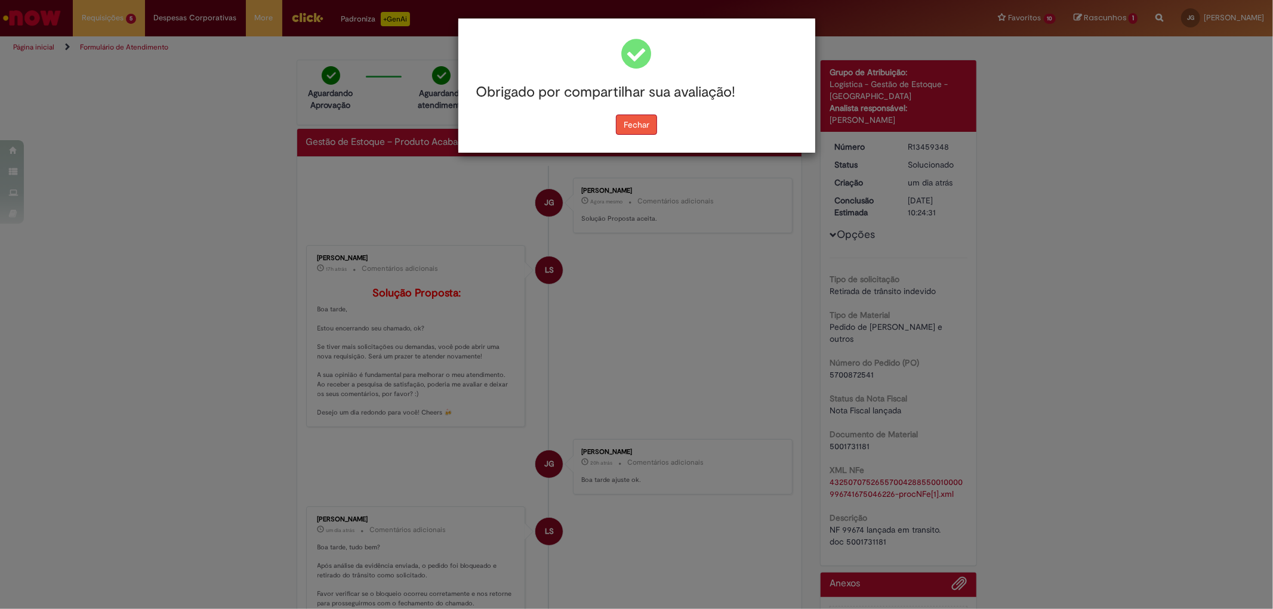
click at [643, 122] on button "Fechar" at bounding box center [636, 125] width 41 height 20
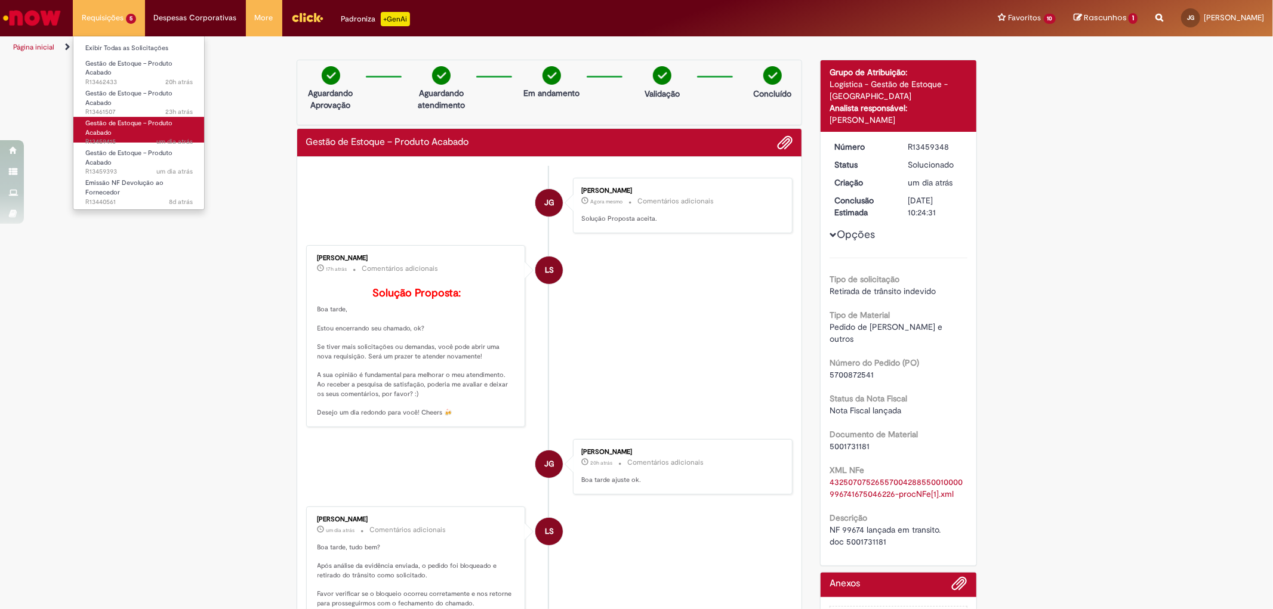
click at [139, 130] on link "Gestão de Estoque – Produto Acabado um dia atrás um dia atrás R13459415" at bounding box center [138, 130] width 131 height 26
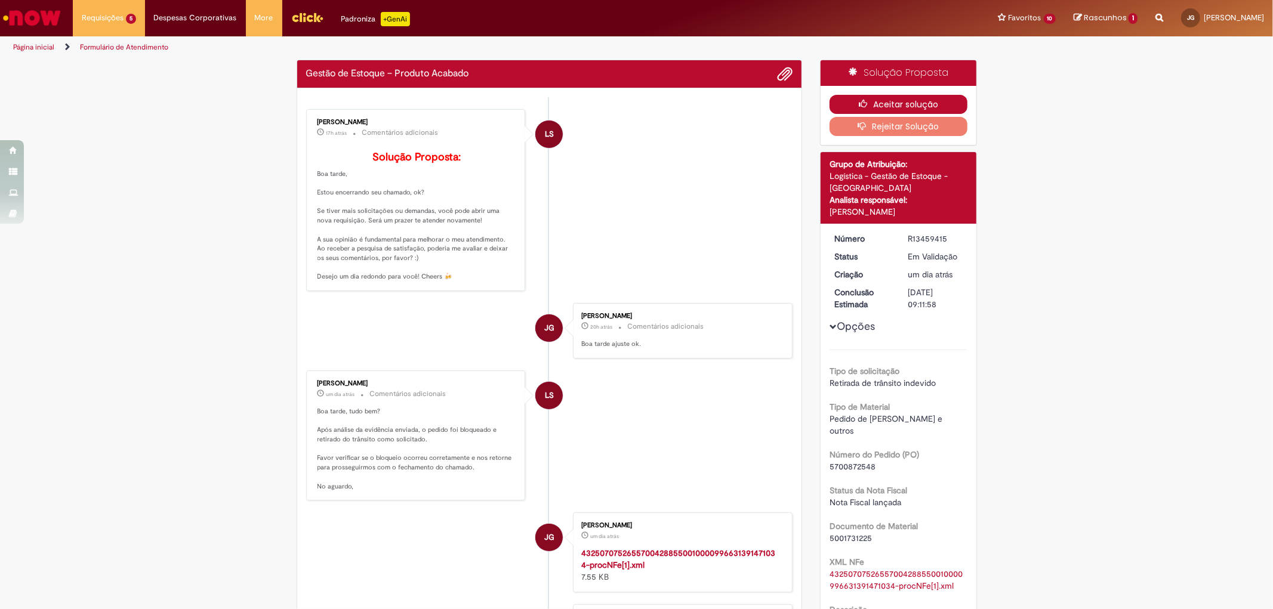
click at [885, 95] on button "Aceitar solução" at bounding box center [899, 104] width 138 height 19
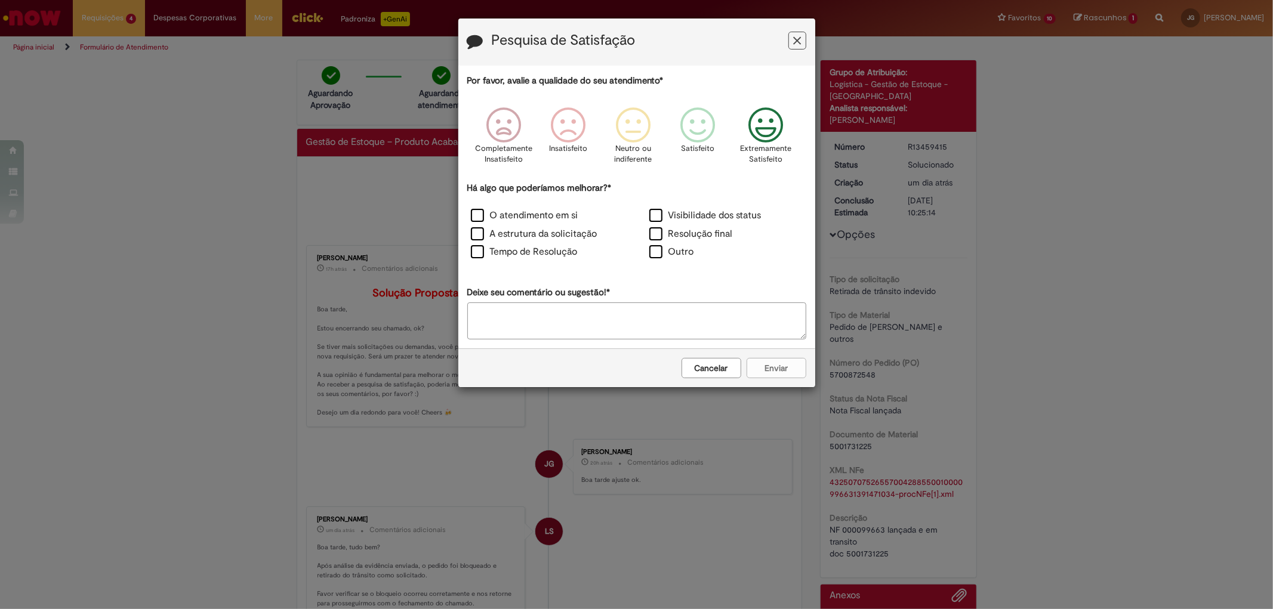
click at [767, 128] on icon "Feedback" at bounding box center [765, 125] width 45 height 36
click at [520, 232] on label "A estrutura da solicitação" at bounding box center [534, 234] width 127 height 14
click at [684, 233] on label "Resolução final" at bounding box center [691, 234] width 84 height 14
click at [556, 235] on label "A estrutura da solicitação" at bounding box center [534, 234] width 127 height 14
click at [535, 218] on label "O atendimento em si" at bounding box center [524, 216] width 107 height 14
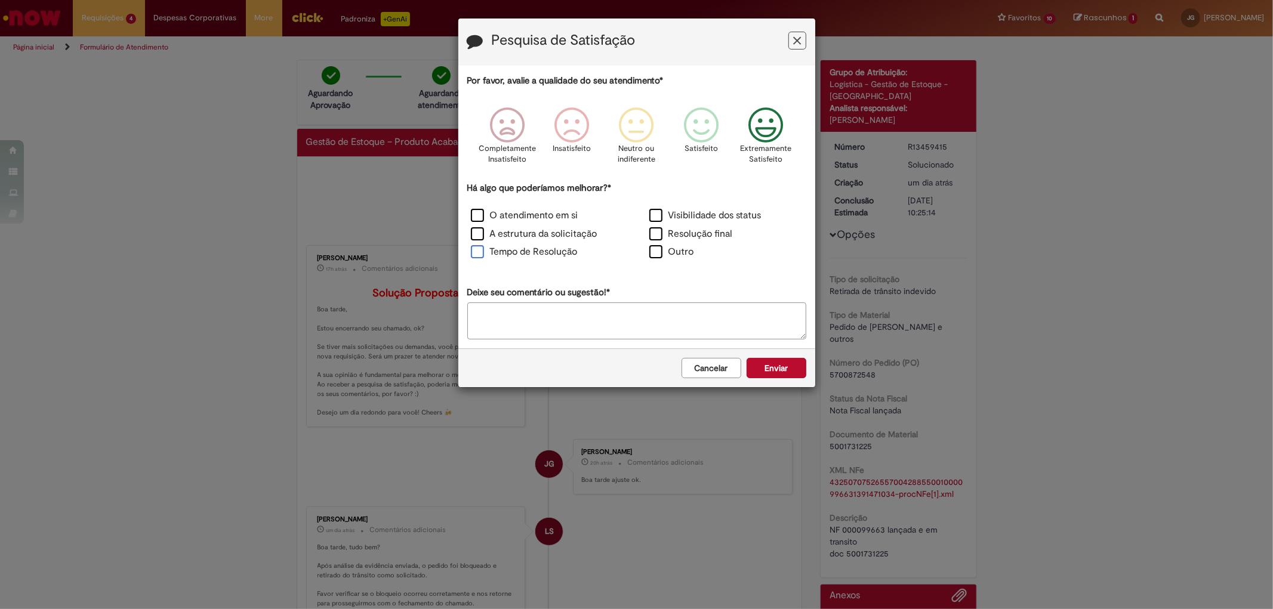
click at [574, 251] on label "Tempo de Resolução" at bounding box center [524, 252] width 107 height 14
click at [782, 368] on button "Enviar" at bounding box center [777, 368] width 60 height 20
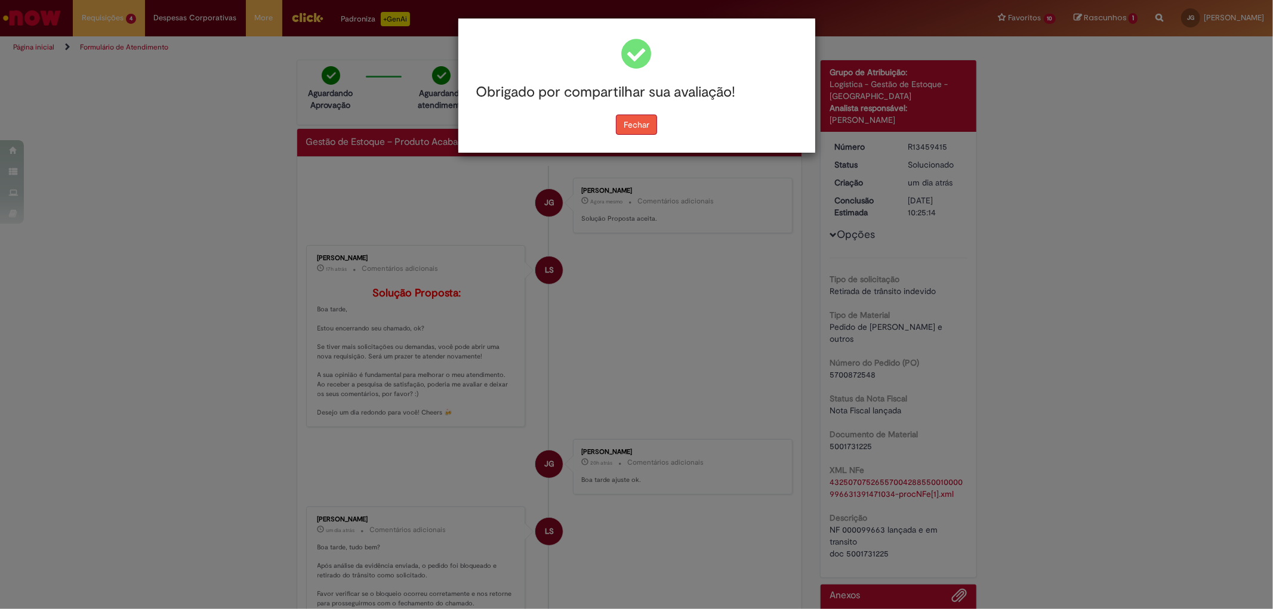
click at [640, 131] on button "Fechar" at bounding box center [636, 125] width 41 height 20
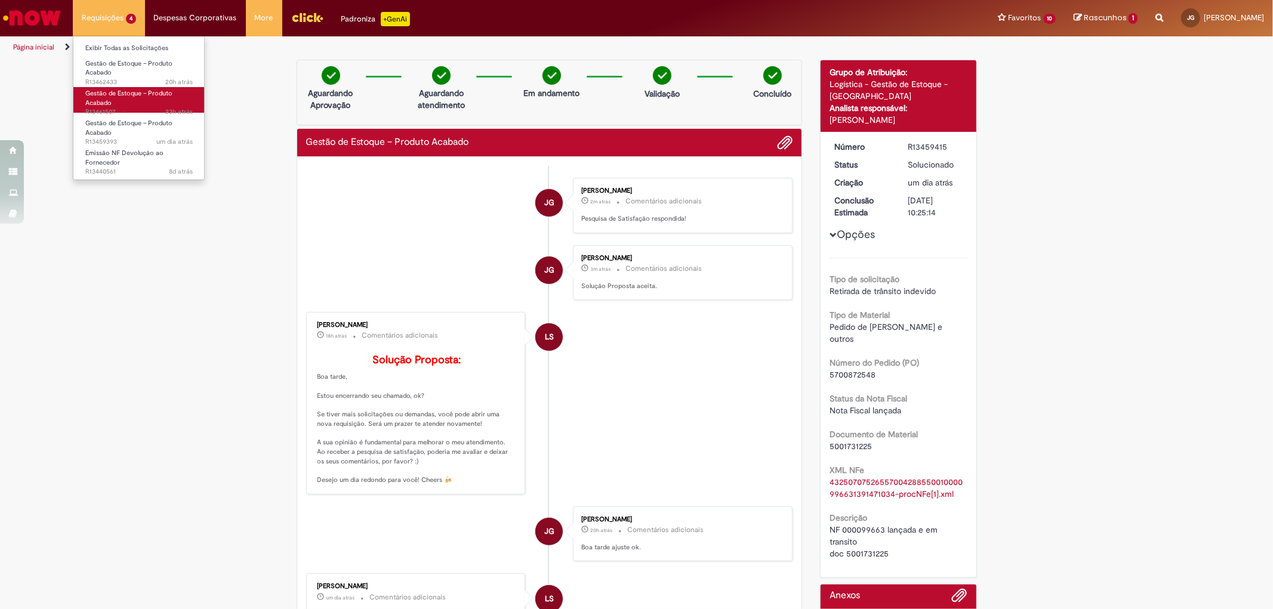
click at [135, 97] on link "Gestão de Estoque – Produto Acabado 23h atrás 23 horas atrás R13461507" at bounding box center [138, 100] width 131 height 26
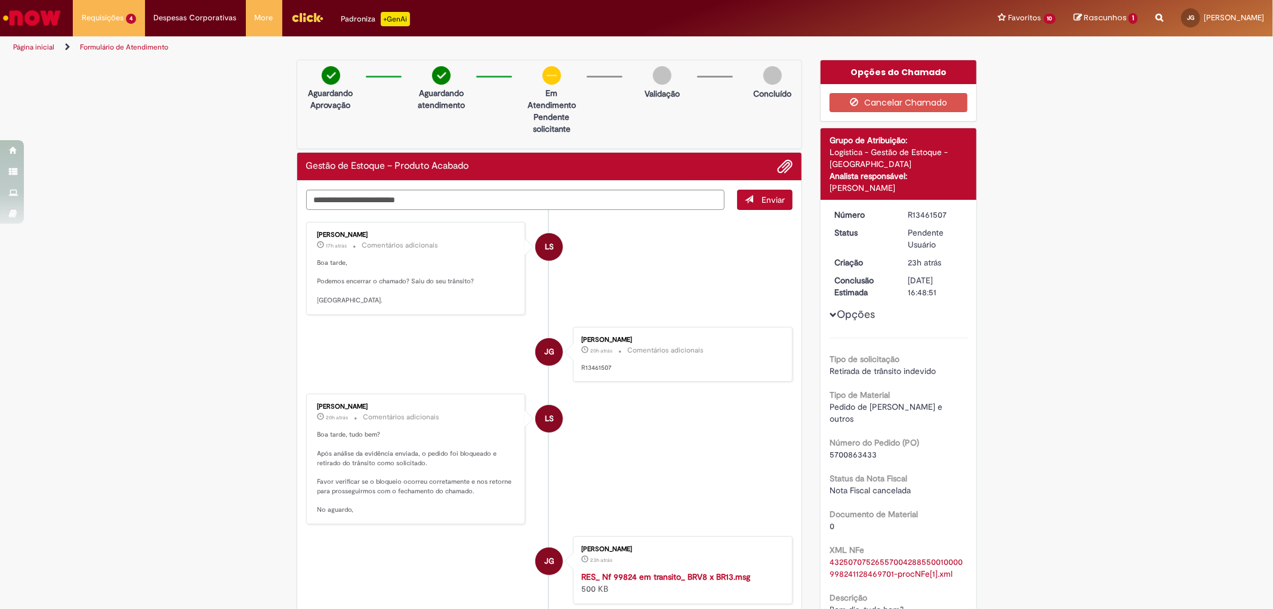
drag, startPoint x: 309, startPoint y: 588, endPoint x: 308, endPoint y: 581, distance: 6.6
click at [309, 588] on li "JG [PERSON_NAME] 23h atrás 23 horas atrás RES_ Nf 99824 em transito_ BRV8 x BR1…" at bounding box center [549, 571] width 487 height 68
click at [390, 207] on textarea "Digite sua mensagem aqui..." at bounding box center [515, 200] width 419 height 20
type textarea "**********"
click at [772, 198] on span "Enviar" at bounding box center [773, 200] width 23 height 11
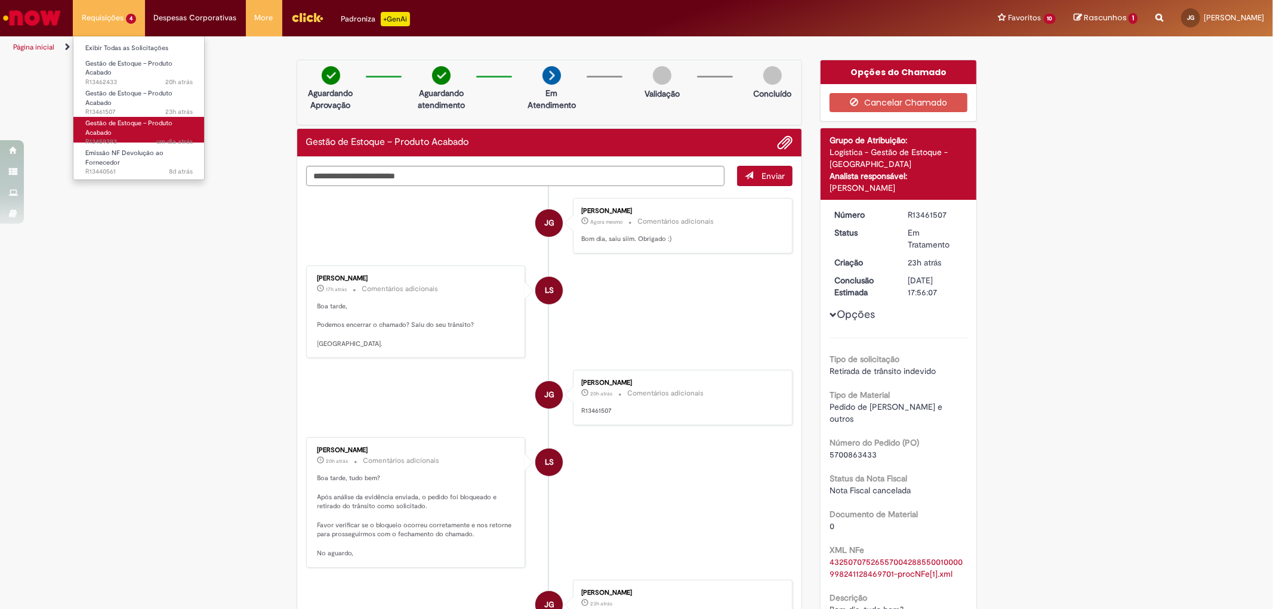
click at [153, 141] on span "um dia atrás um dia atrás R13459393" at bounding box center [138, 142] width 107 height 10
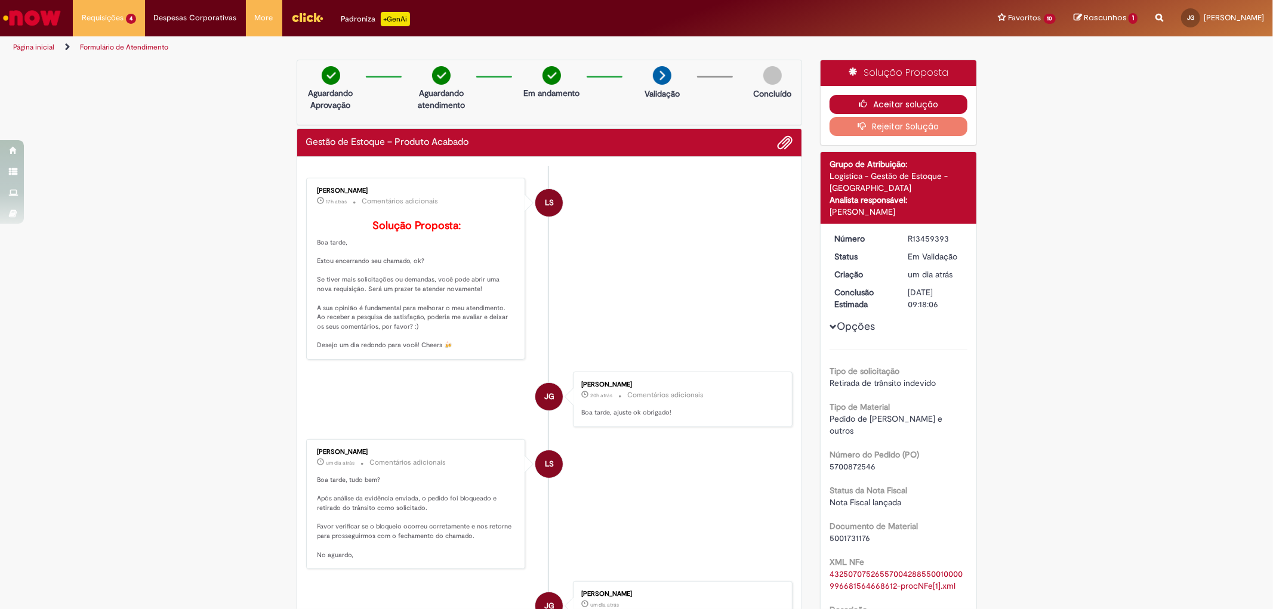
click at [862, 98] on button "Aceitar solução" at bounding box center [899, 104] width 138 height 19
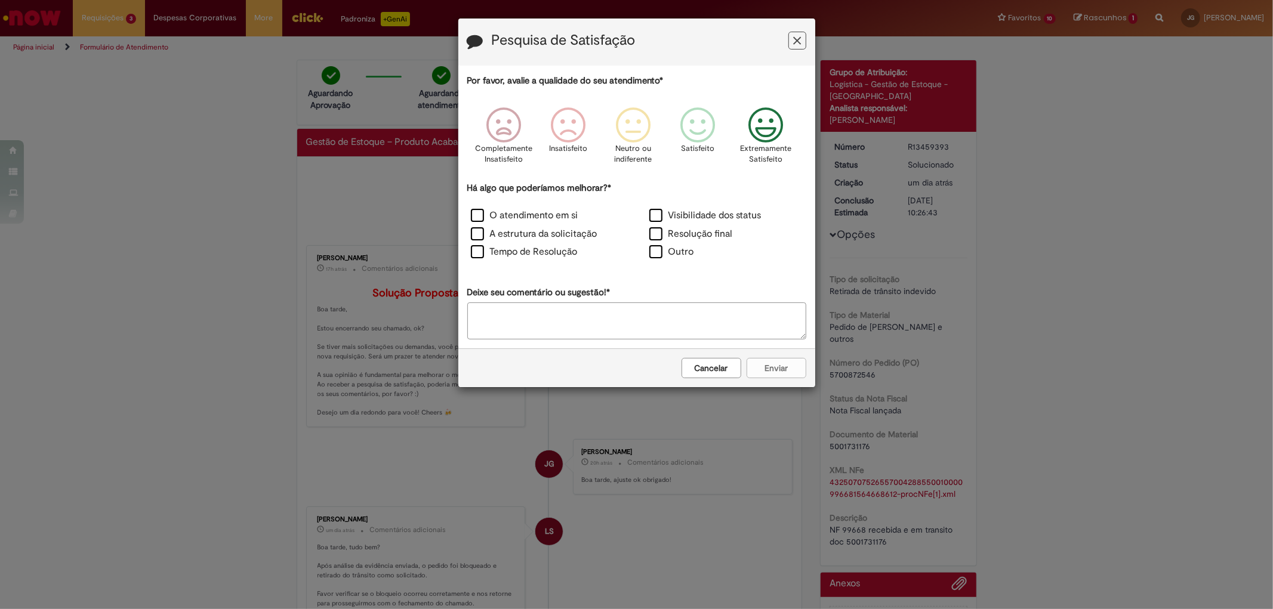
click at [773, 135] on icon "Feedback" at bounding box center [765, 125] width 45 height 36
click at [561, 248] on label "Tempo de Resolução" at bounding box center [524, 252] width 107 height 14
click at [702, 232] on label "Resolução final" at bounding box center [691, 234] width 84 height 14
click at [559, 217] on label "O atendimento em si" at bounding box center [524, 216] width 107 height 14
click at [776, 351] on div "Cancelar Enviar" at bounding box center [636, 368] width 357 height 39
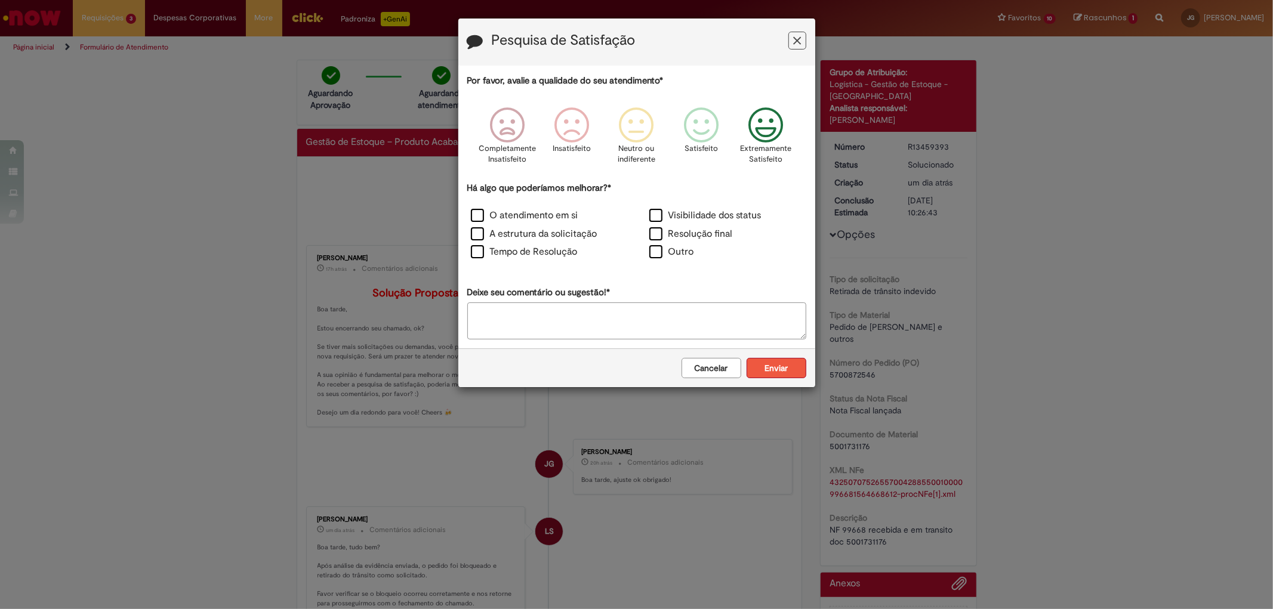
click at [784, 360] on button "Enviar" at bounding box center [777, 368] width 60 height 20
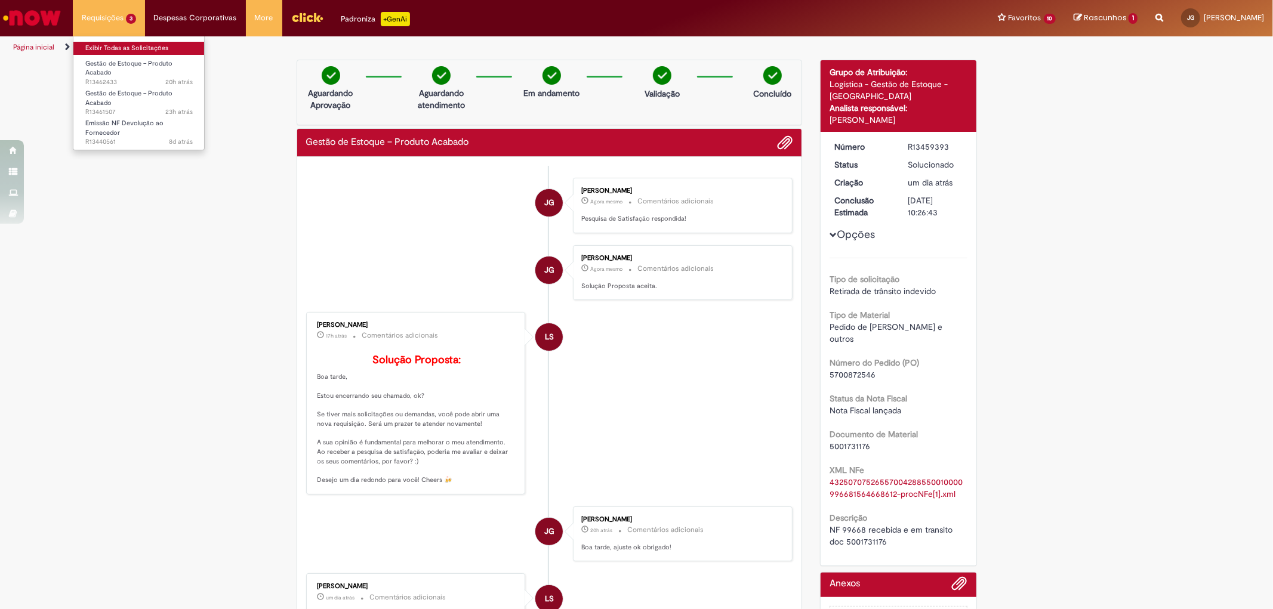
click at [146, 48] on link "Exibir Todas as Solicitações" at bounding box center [138, 48] width 131 height 13
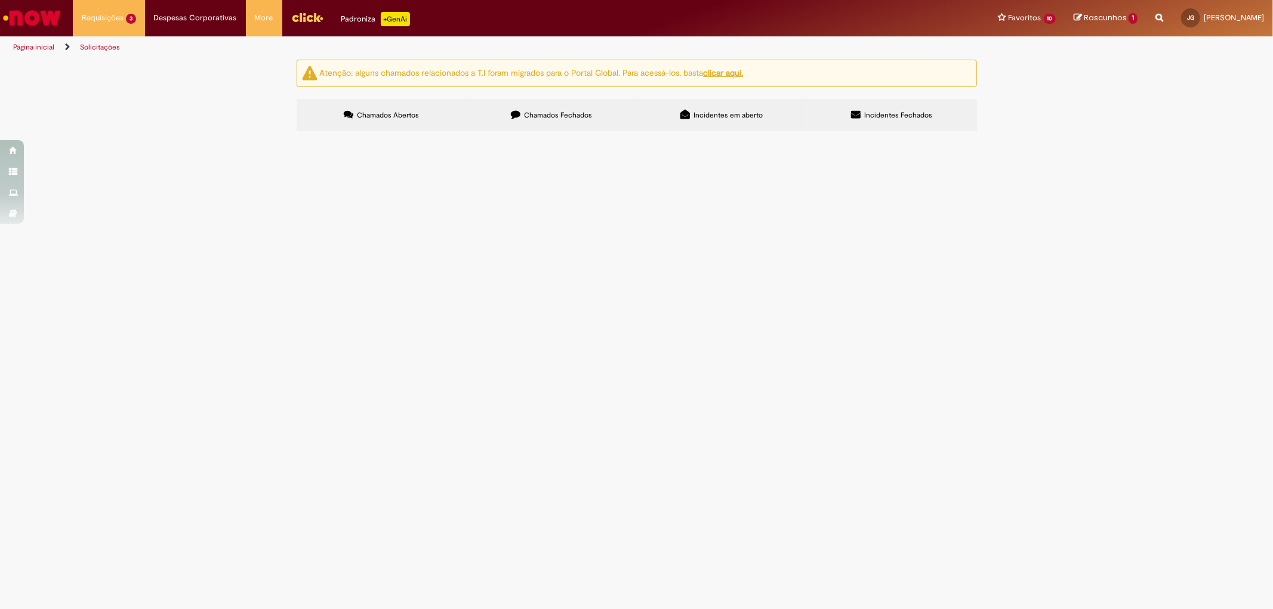
click at [0, 0] on span "Boa tarde, NF 142312 recusada já cancelada e em transito. DOC ENTRADA 4935235012" at bounding box center [0, 0] width 0 height 0
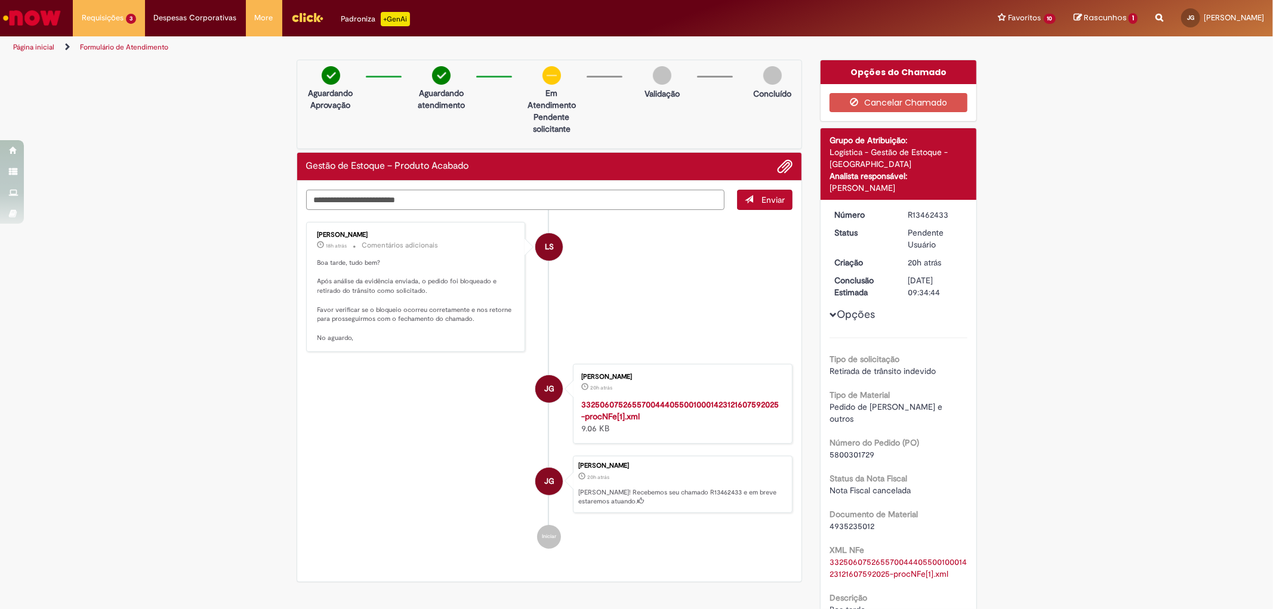
click at [377, 200] on textarea "Digite sua mensagem aqui..." at bounding box center [515, 200] width 419 height 20
type textarea "**********"
click at [745, 202] on span "submit" at bounding box center [749, 199] width 8 height 8
